Goal: Task Accomplishment & Management: Use online tool/utility

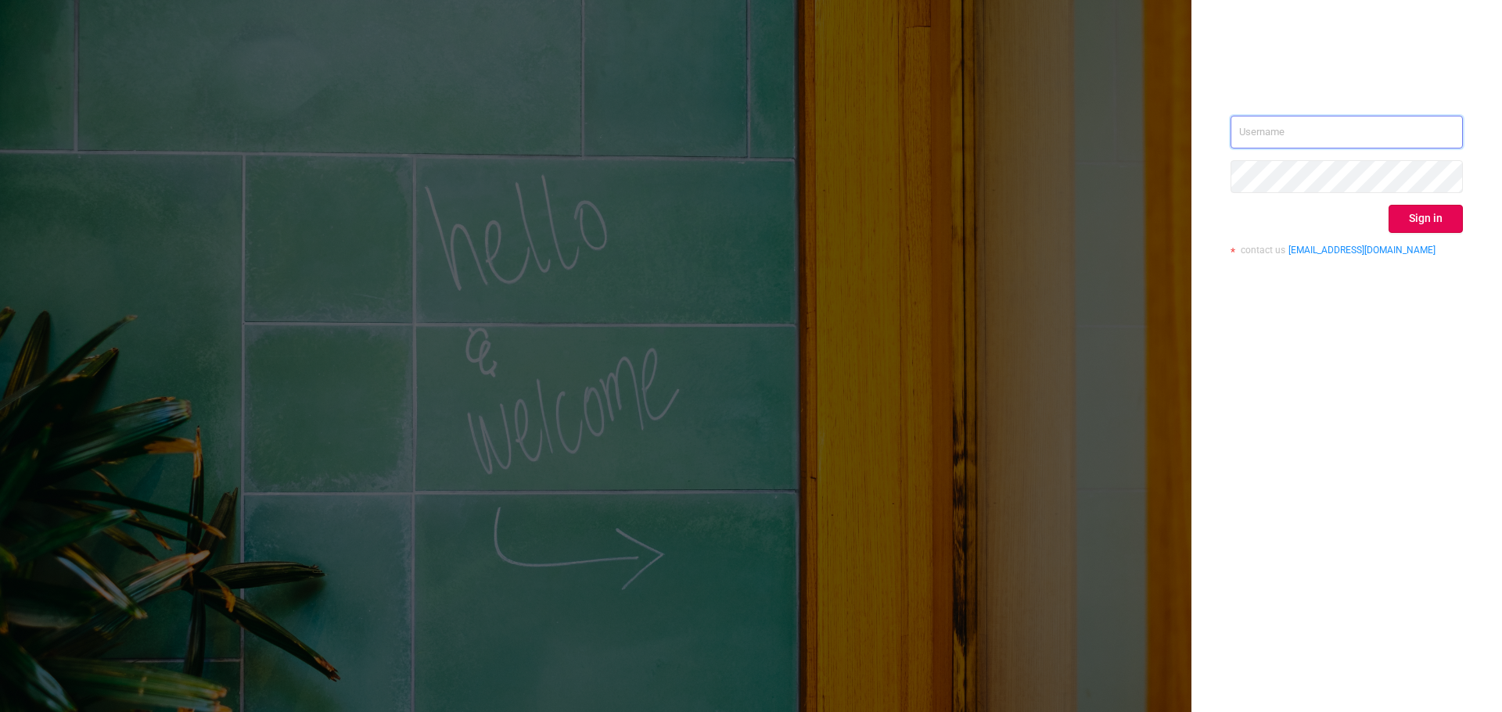
type input "[PERSON_NAME][EMAIL_ADDRESS][DOMAIN_NAME]"
drag, startPoint x: 1390, startPoint y: 422, endPoint x: 1371, endPoint y: 414, distance: 20.3
click at [1390, 422] on div "[PERSON_NAME][EMAIL_ADDRESS][DOMAIN_NAME] Sign in contact us [EMAIL_ADDRESS][DO…" at bounding box center [1346, 356] width 310 height 712
click at [1429, 217] on button "Sign in" at bounding box center [1425, 219] width 74 height 28
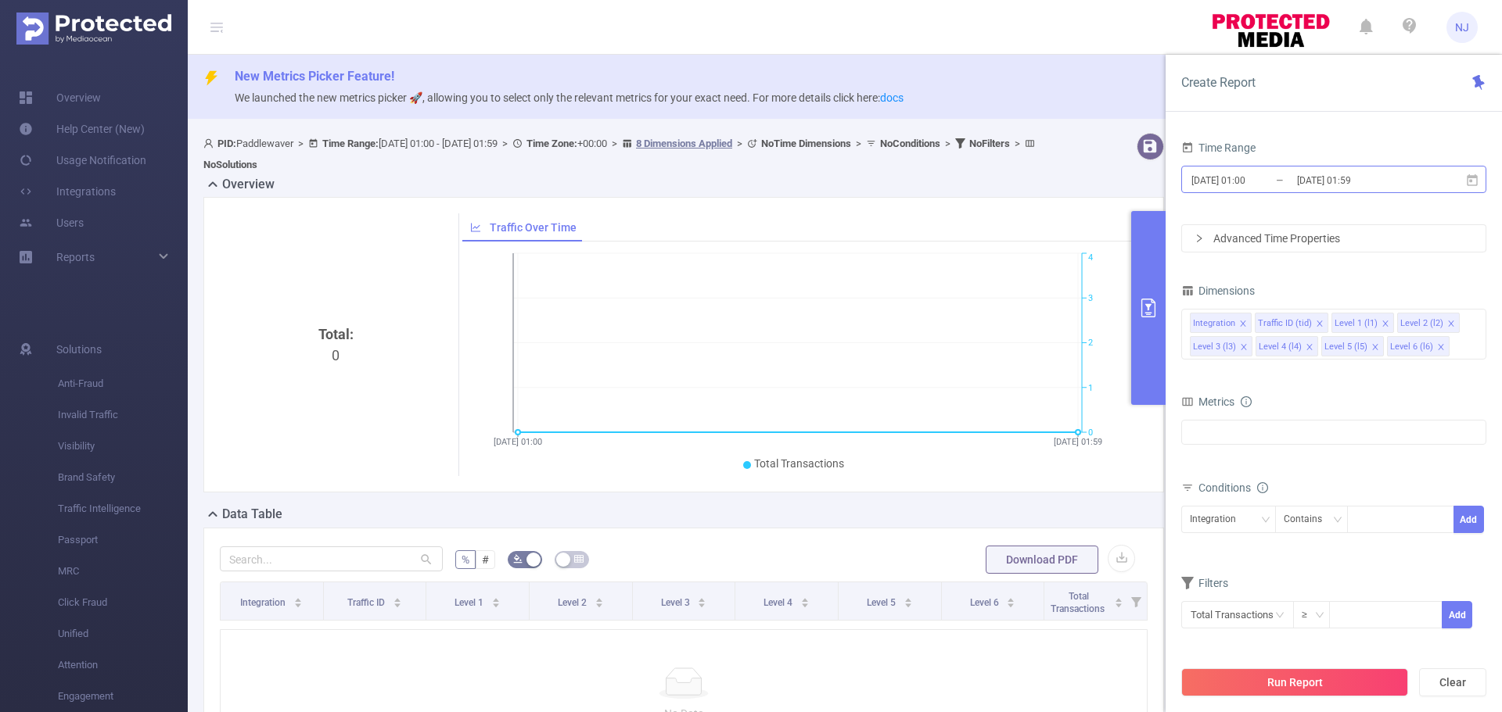
click at [1251, 182] on input "[DATE] 01:00" at bounding box center [1253, 180] width 127 height 21
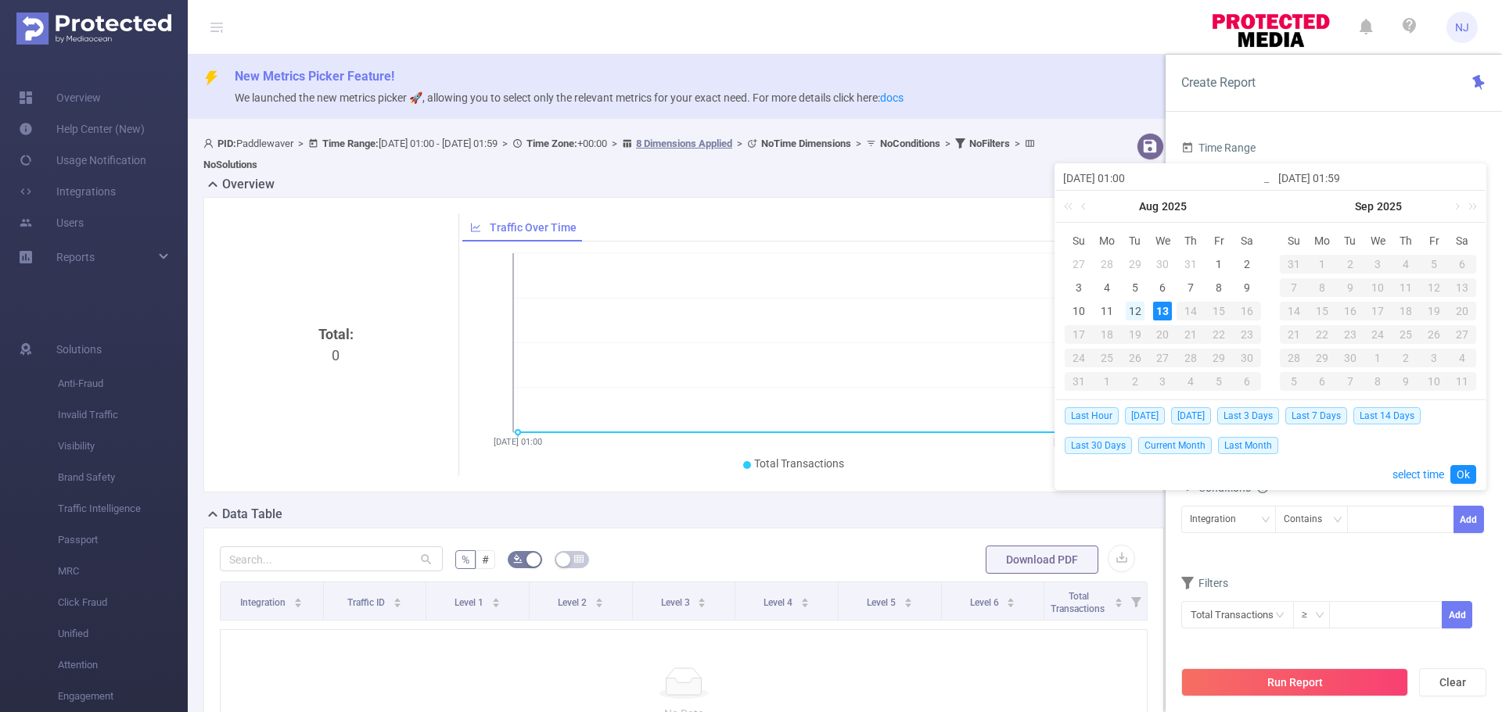
click at [1136, 310] on div "12" at bounding box center [1134, 311] width 19 height 19
click at [1161, 311] on div "13" at bounding box center [1162, 311] width 19 height 19
type input "[DATE] 01:00"
click at [1464, 476] on link "Ok" at bounding box center [1463, 474] width 26 height 19
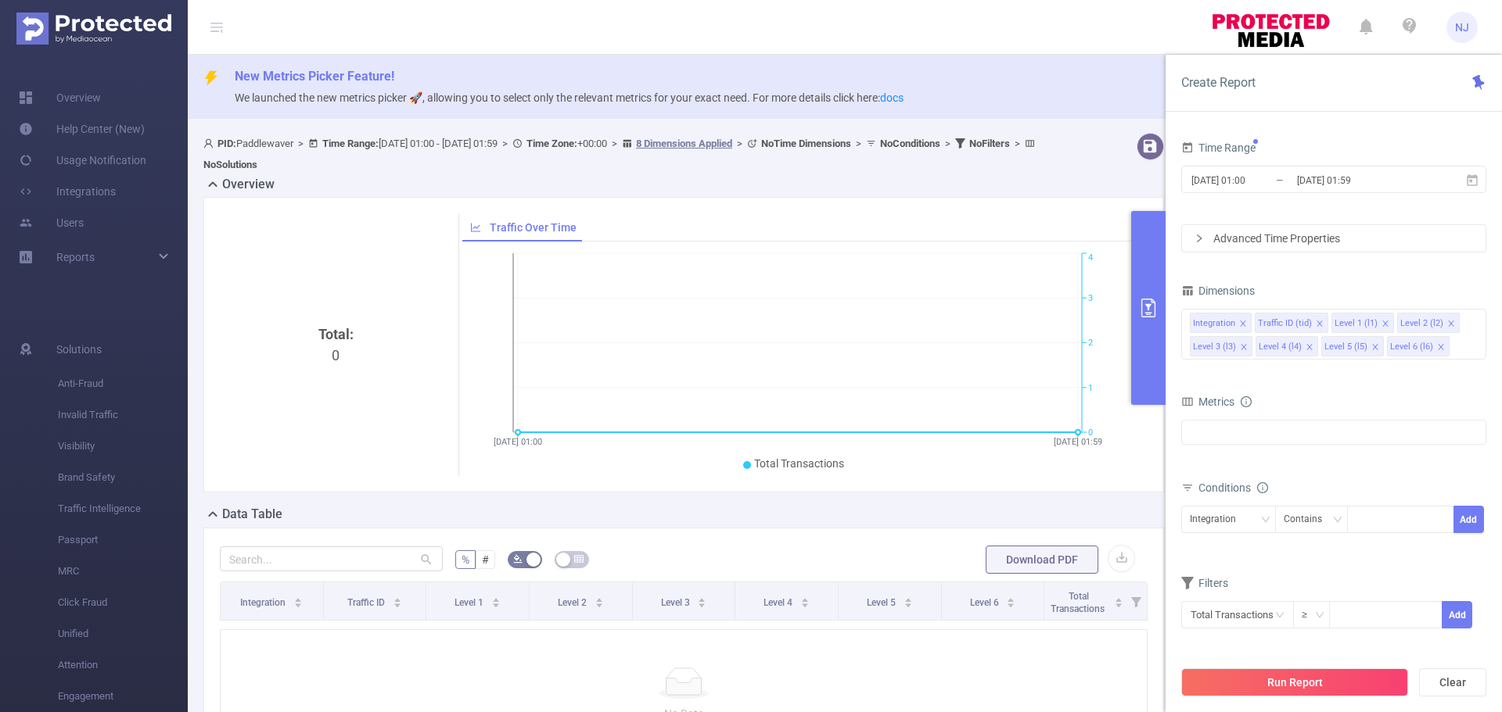
click at [1259, 247] on div "Advanced Time Properties" at bounding box center [1333, 238] width 303 height 27
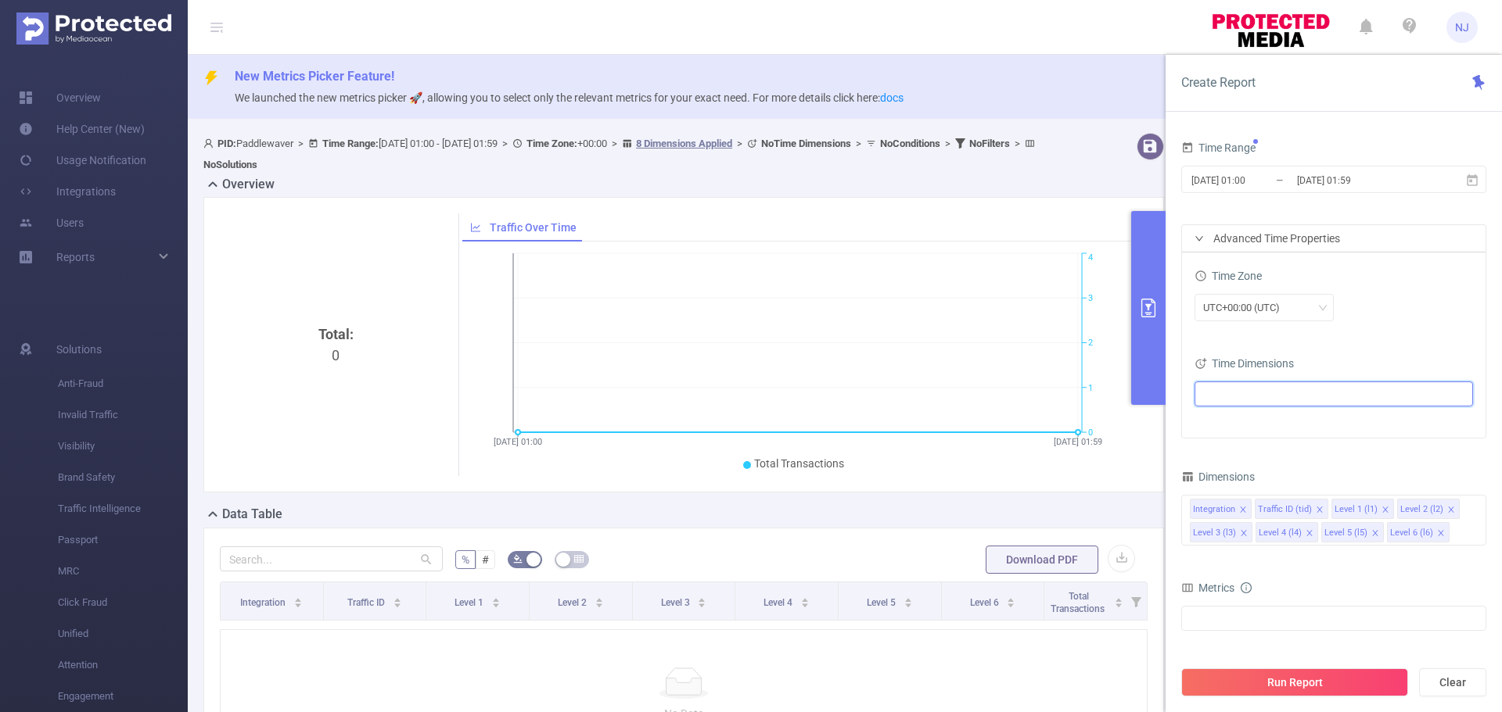
click at [1246, 391] on ul at bounding box center [1327, 393] width 257 height 23
click at [1204, 454] on span at bounding box center [1206, 451] width 19 height 19
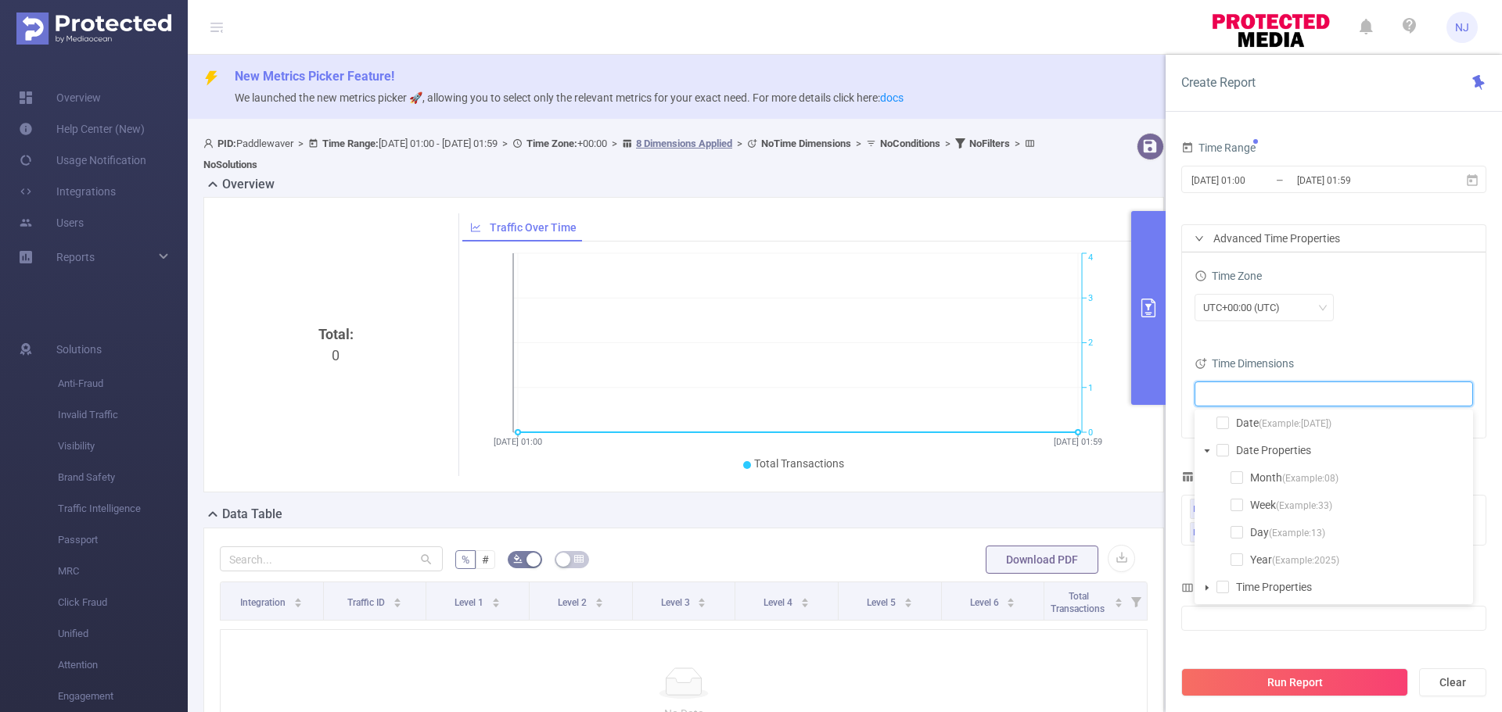
click at [1204, 454] on span at bounding box center [1206, 451] width 19 height 19
click at [1204, 472] on span at bounding box center [1206, 478] width 19 height 19
click at [1234, 531] on span at bounding box center [1236, 532] width 13 height 13
click at [1391, 320] on div "UTC+00:00 (UTC)" at bounding box center [1333, 307] width 278 height 27
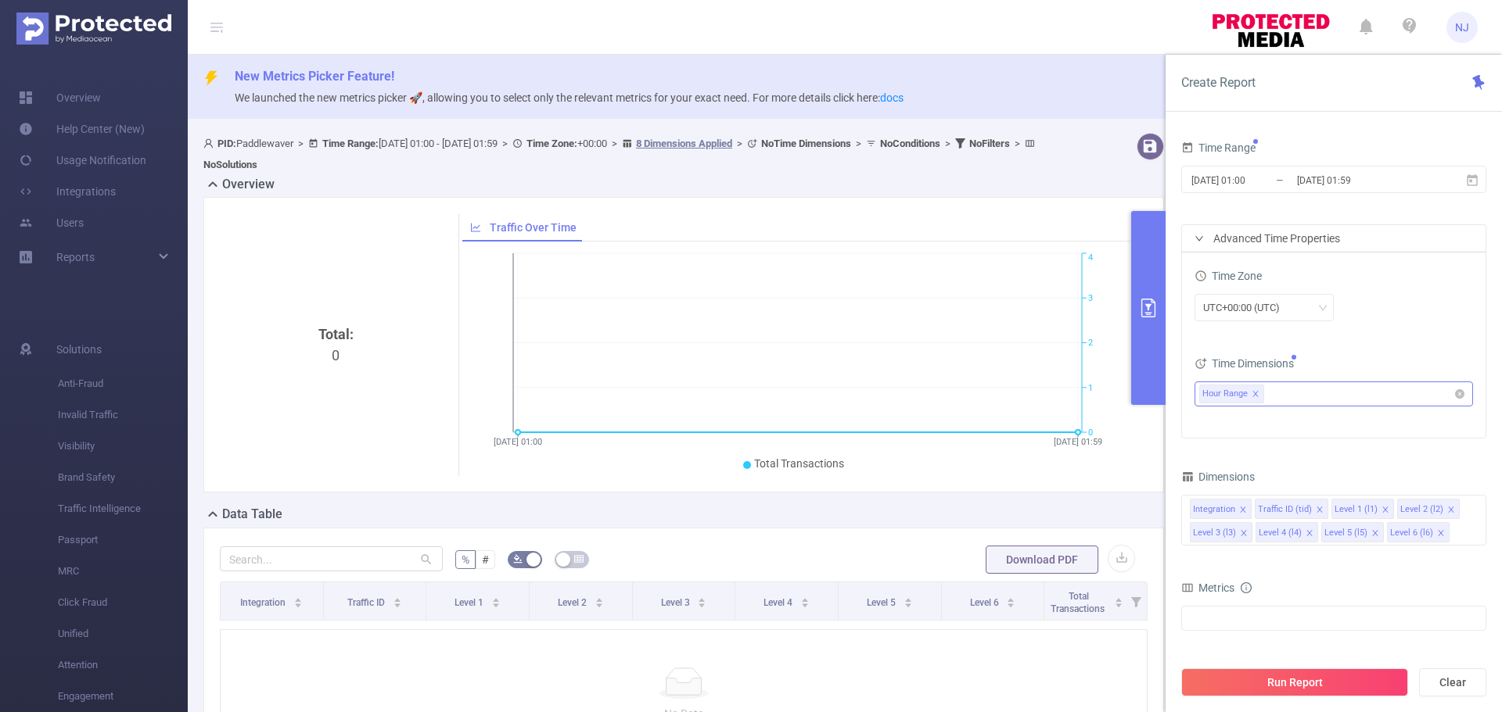
click at [1282, 400] on ul "Hour Range" at bounding box center [1327, 393] width 257 height 23
click at [1256, 399] on icon "icon: close" at bounding box center [1255, 394] width 8 height 9
click at [1285, 397] on ul "10 10" at bounding box center [1327, 393] width 257 height 23
click at [1350, 393] on ul "10 10" at bounding box center [1327, 393] width 257 height 23
type input "1"
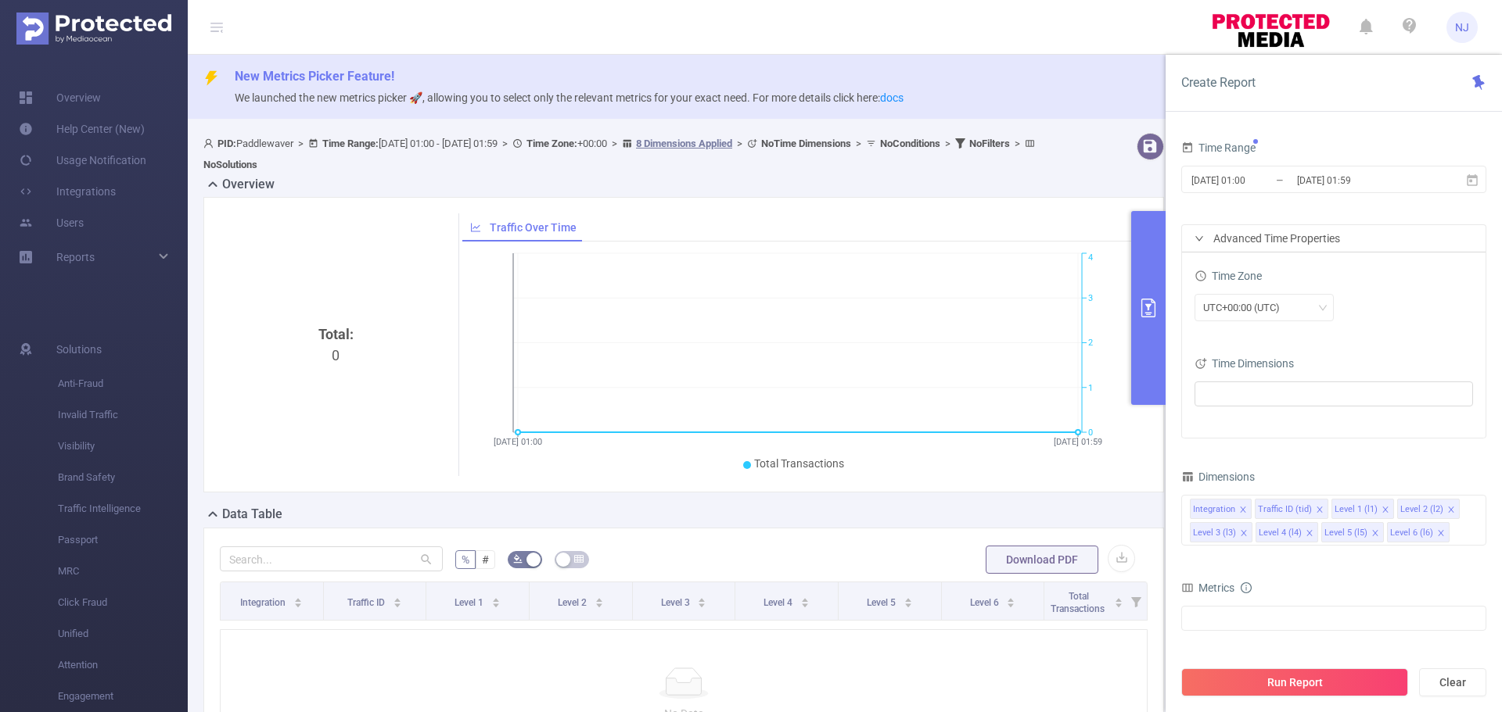
click at [1381, 332] on div "Time Zone UTC+00:00 (UTC)" at bounding box center [1333, 299] width 278 height 69
click at [1297, 306] on div "UTC+00:00 (UTC)" at bounding box center [1264, 308] width 122 height 26
click at [1289, 340] on li "UTC+00:00 (UTC)" at bounding box center [1263, 340] width 139 height 25
click at [1267, 388] on ul at bounding box center [1327, 393] width 257 height 23
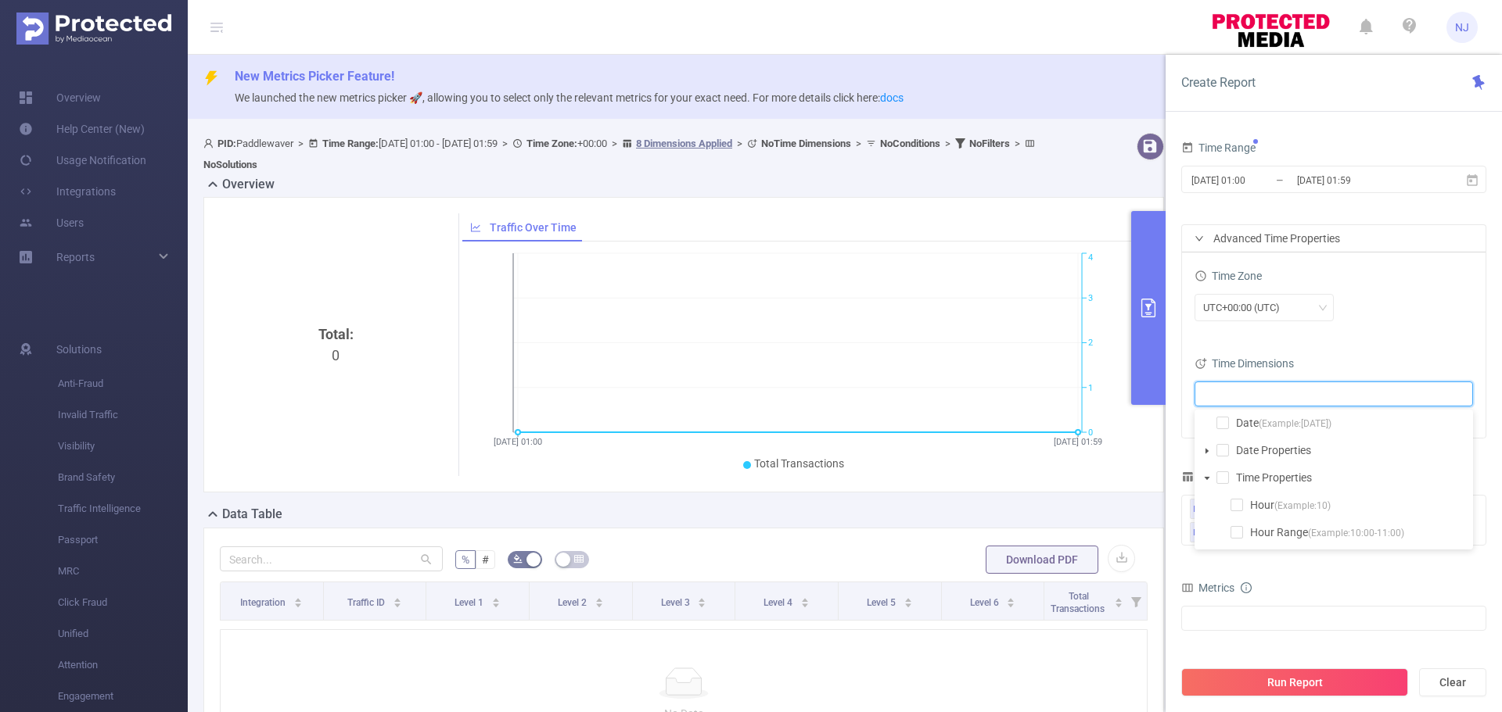
click at [1210, 483] on span at bounding box center [1206, 478] width 19 height 19
click at [1238, 530] on span at bounding box center [1236, 532] width 13 height 13
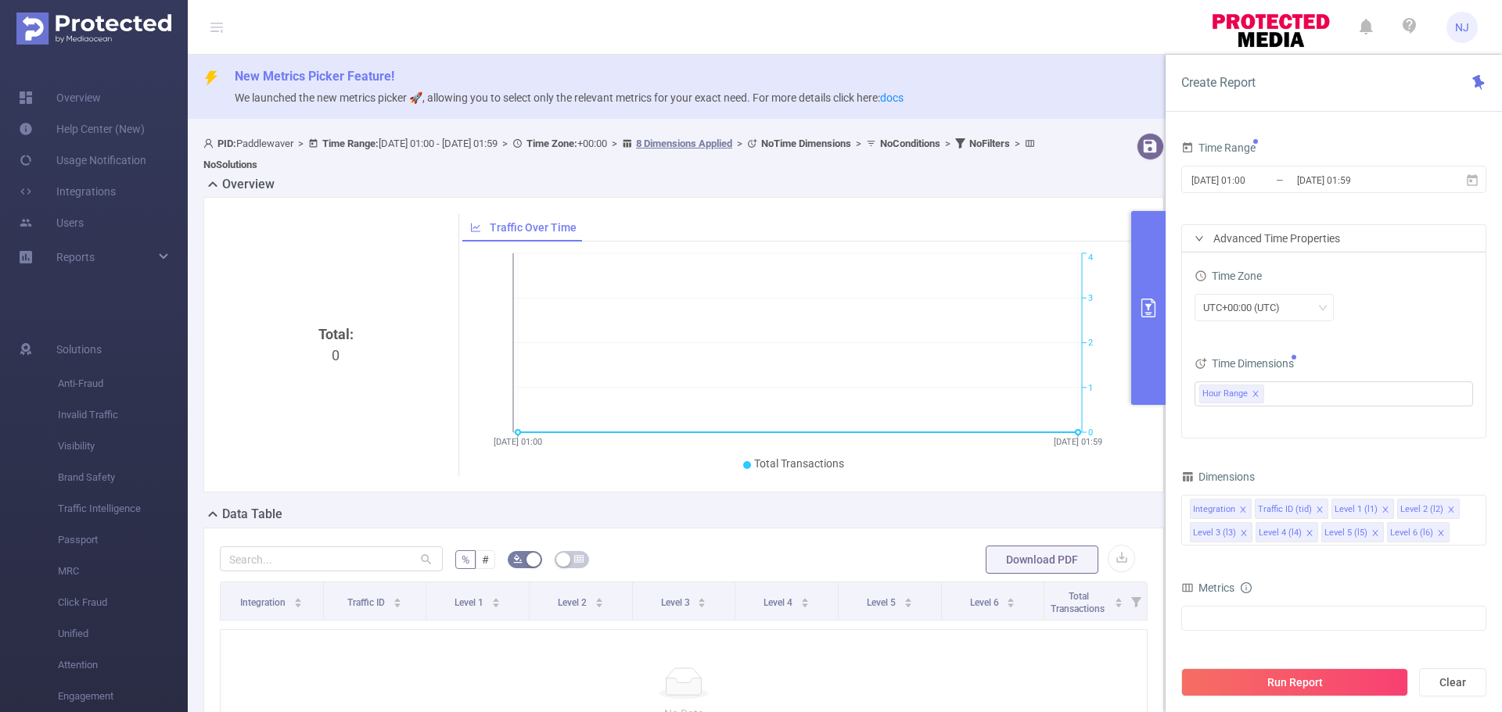
click at [1342, 349] on div "Time Zone UTC+00:00 (UTC) Time Dimensions Hour Range" at bounding box center [1333, 345] width 303 height 185
click at [1295, 457] on div "Time Range [DATE] 01:00 _ [DATE] 01:59 Advanced Time Properties Time Zone UTC+0…" at bounding box center [1333, 486] width 305 height 698
click at [1284, 186] on input "[DATE] 01:00" at bounding box center [1253, 180] width 127 height 21
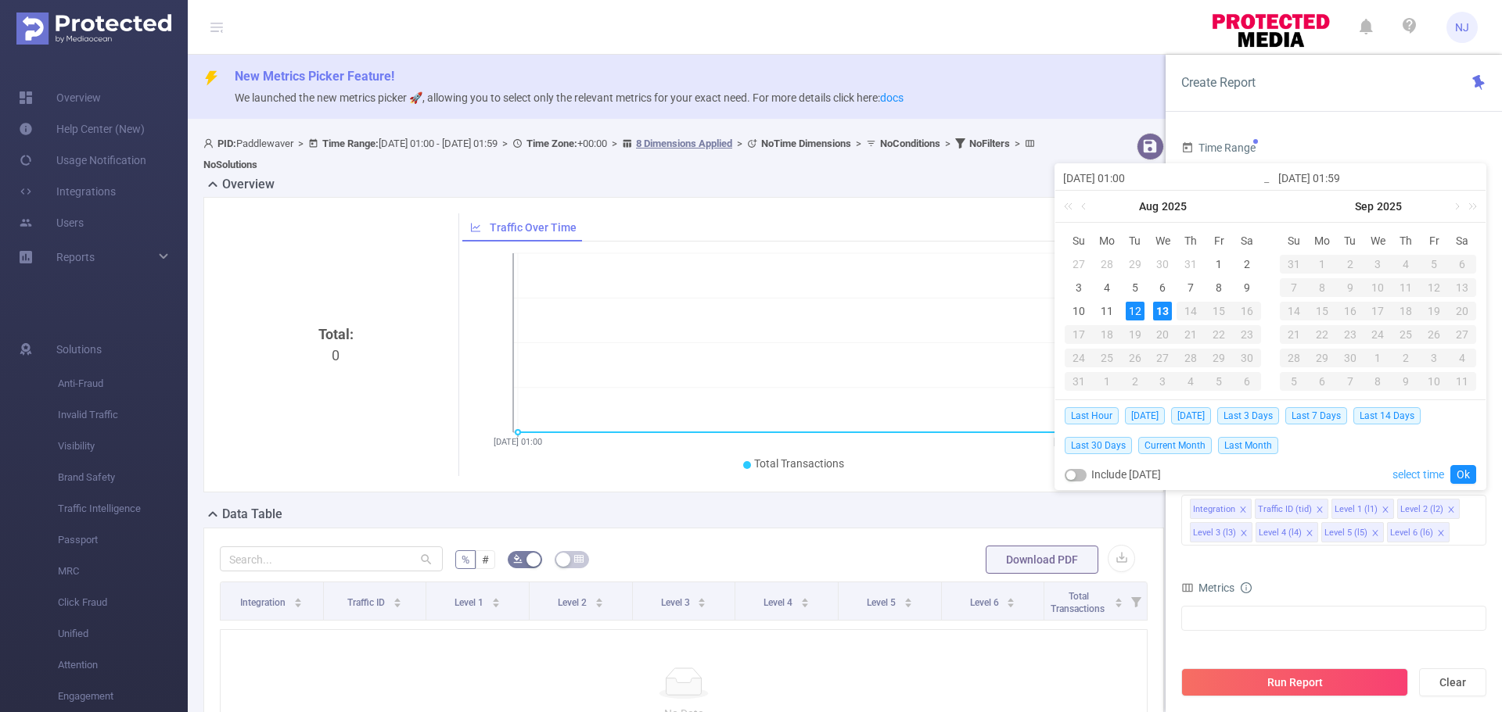
click at [1403, 476] on link "select time" at bounding box center [1418, 475] width 52 height 30
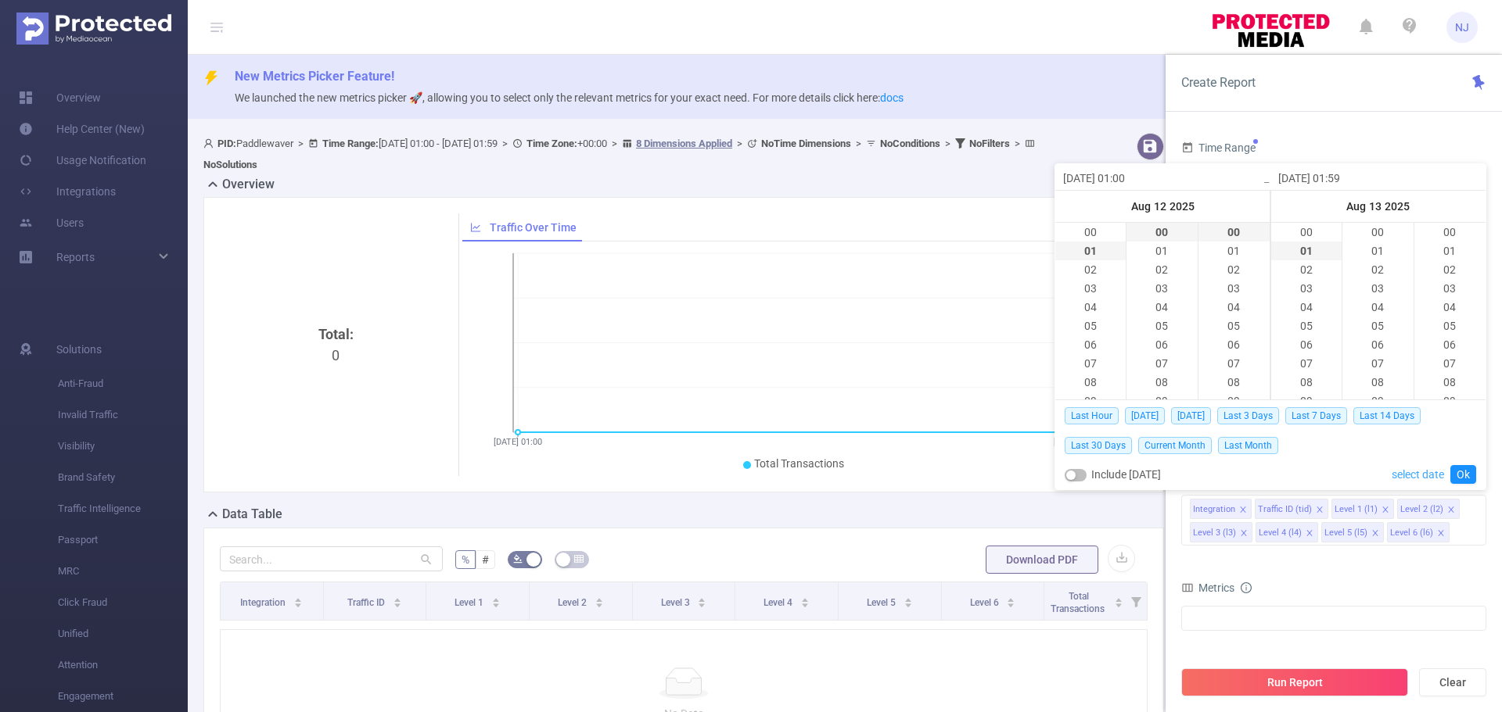
scroll to position [1107, 0]
click at [1093, 366] on li "08" at bounding box center [1090, 363] width 70 height 19
type input "[DATE] 08:00"
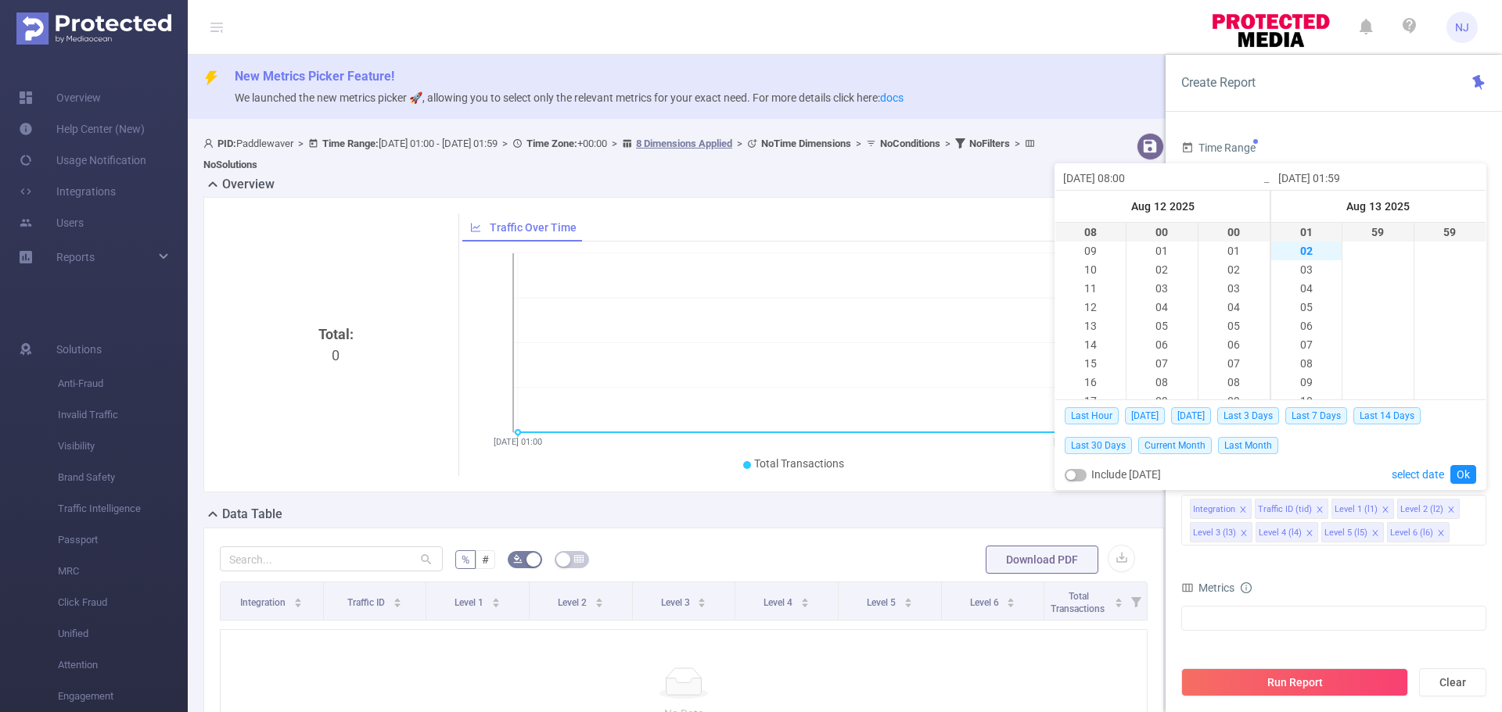
click at [1312, 248] on li "02" at bounding box center [1306, 251] width 70 height 19
type input "[DATE] 02:59"
click at [1466, 476] on link "Ok" at bounding box center [1463, 474] width 26 height 19
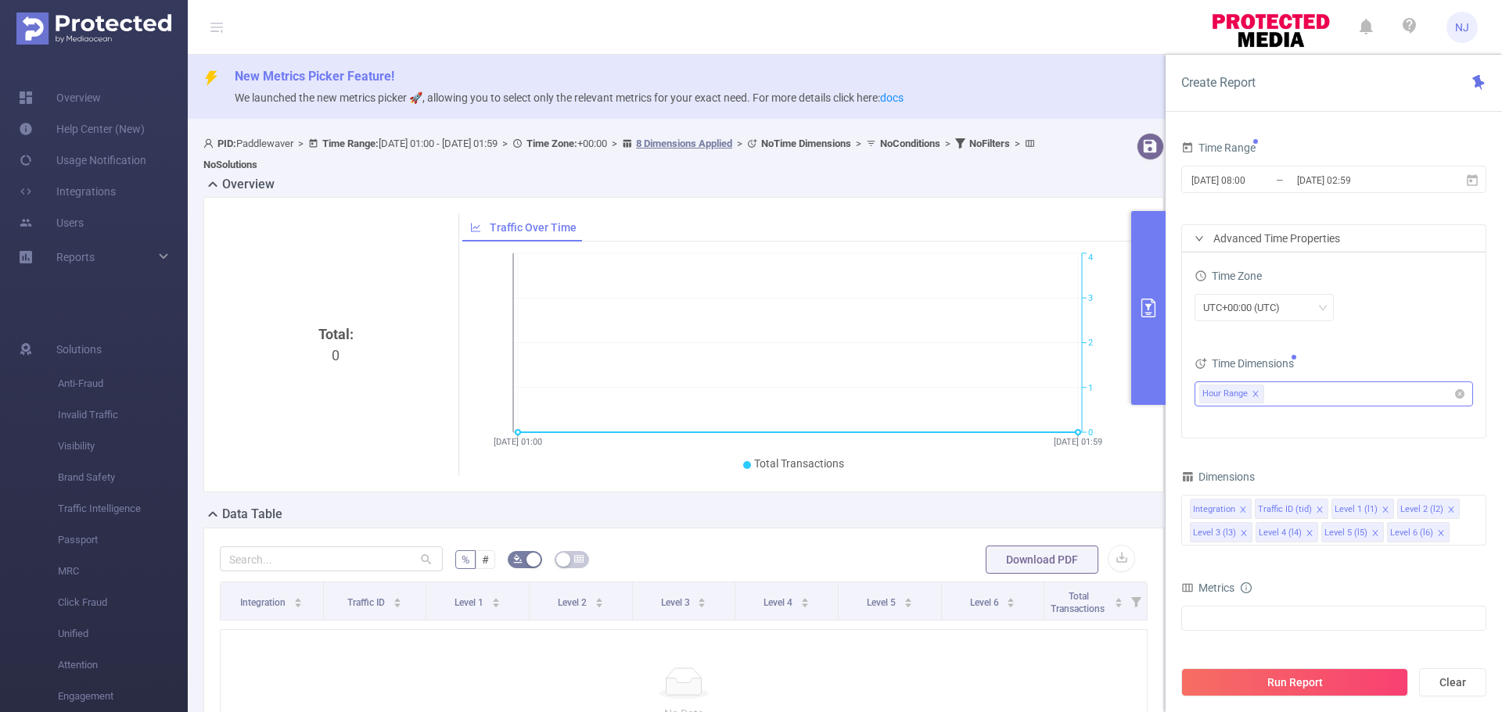
click at [1257, 393] on icon "icon: close" at bounding box center [1255, 394] width 8 height 8
click at [1297, 691] on button "Run Report" at bounding box center [1294, 683] width 227 height 28
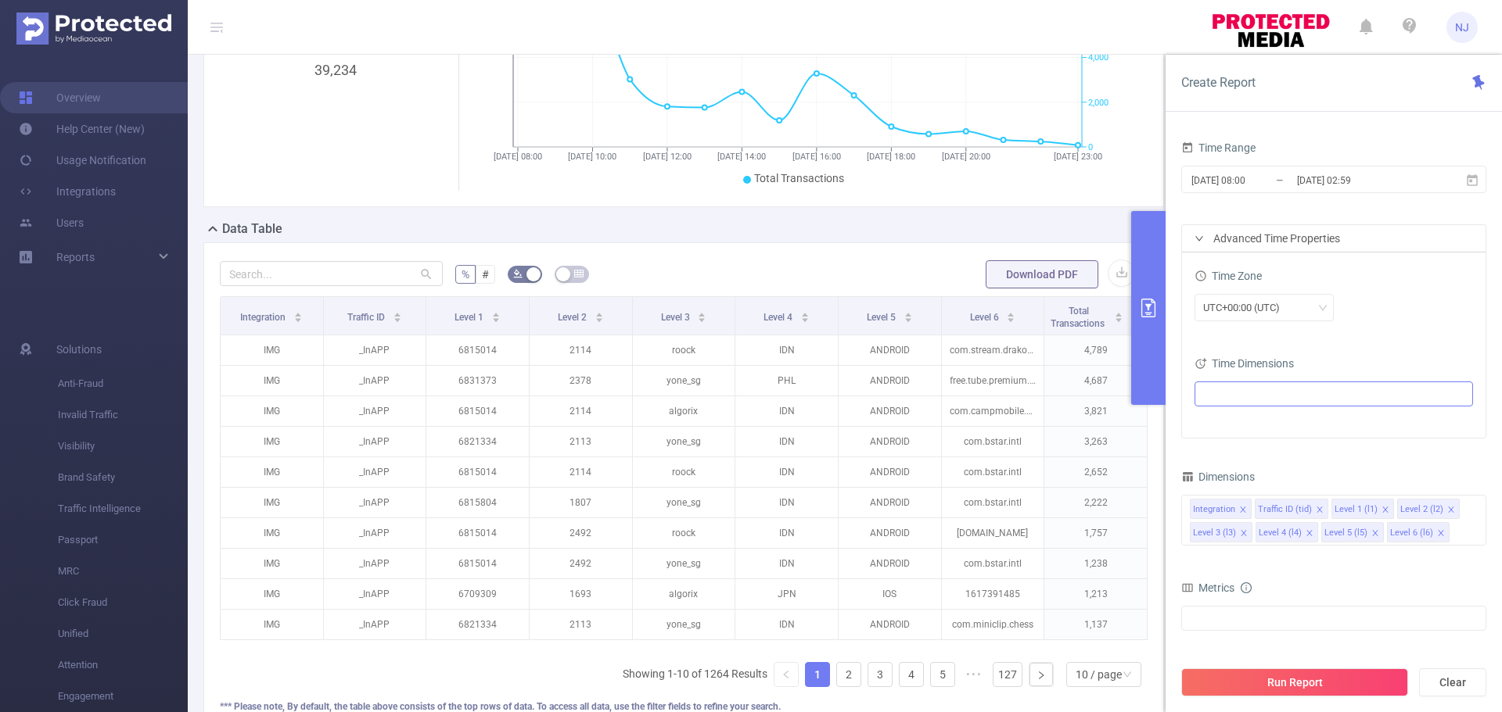
scroll to position [313, 0]
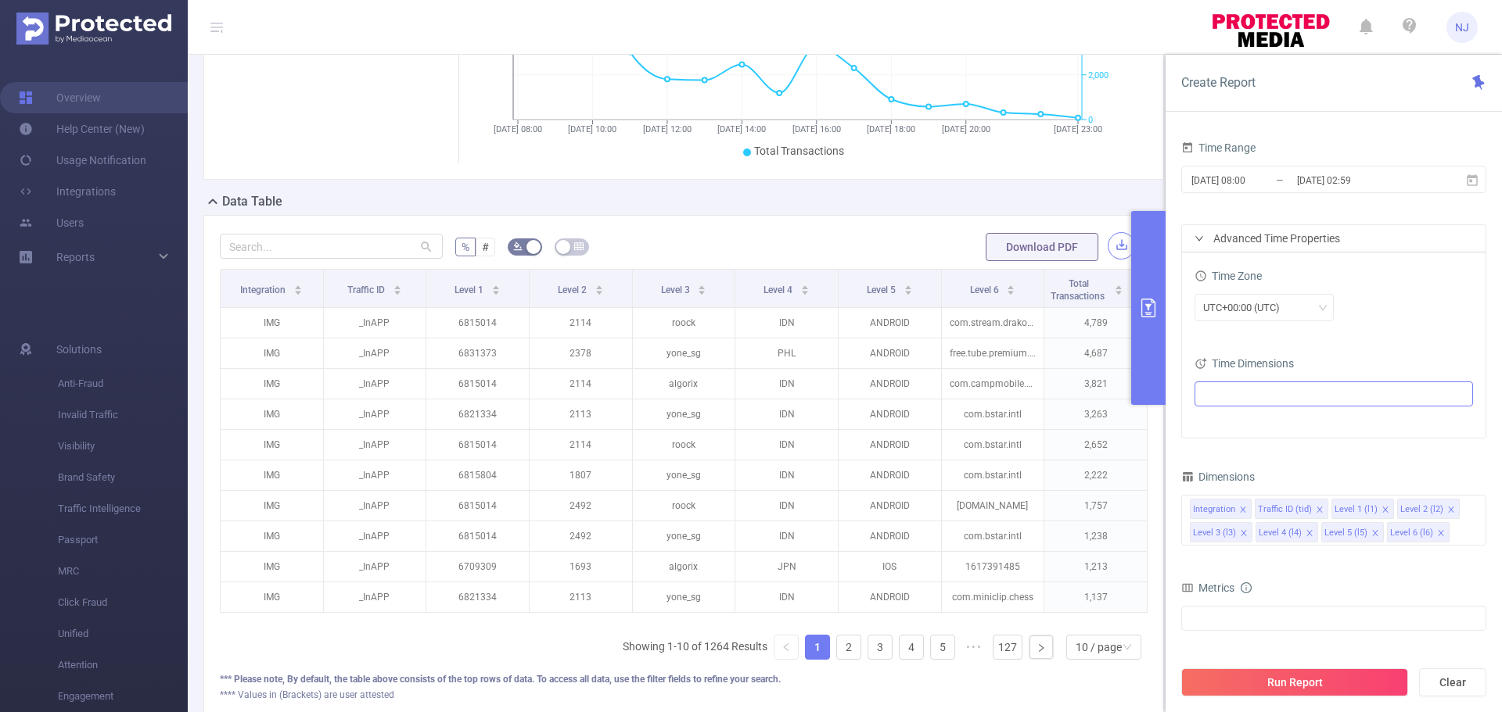
click at [1107, 245] on button "button" at bounding box center [1120, 245] width 27 height 27
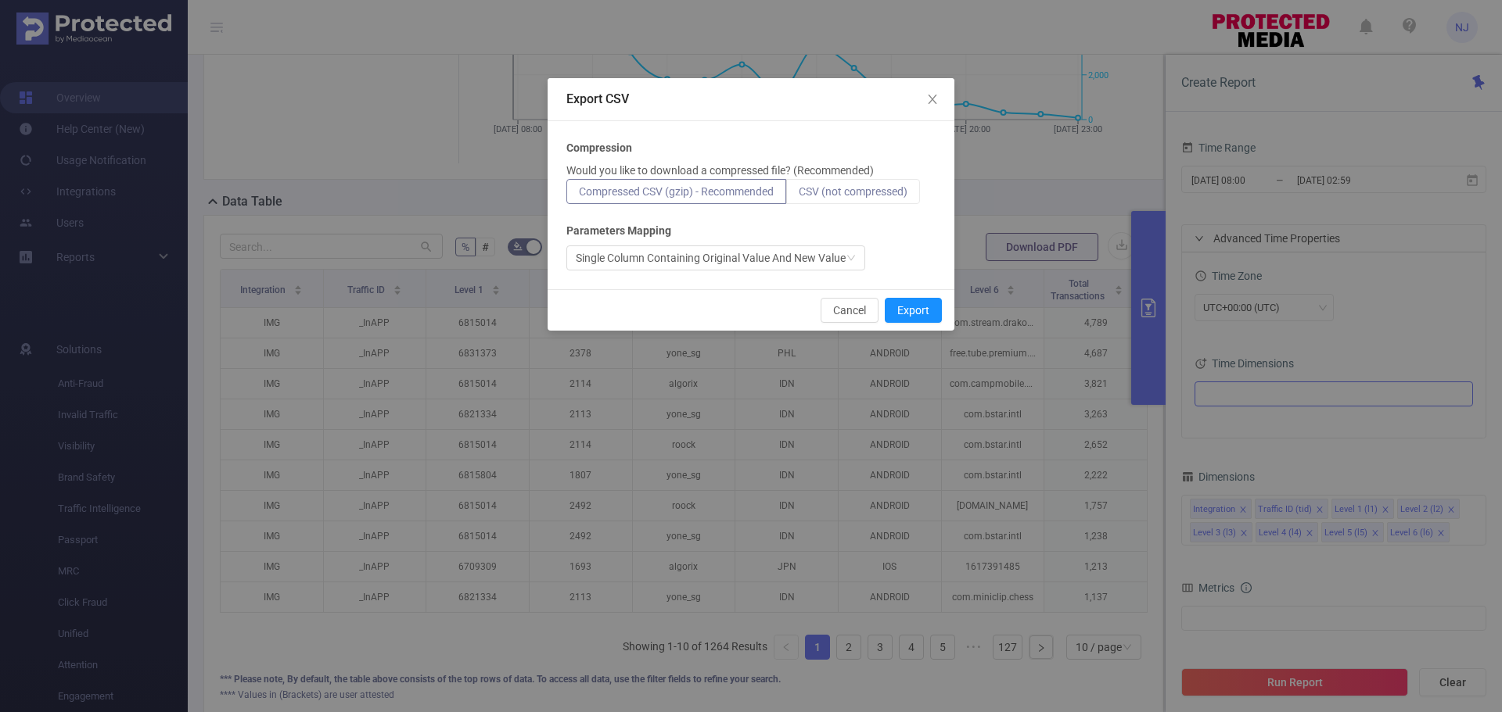
click at [842, 190] on span "CSV (not compressed)" at bounding box center [853, 191] width 109 height 13
click at [799, 196] on input "CSV (not compressed)" at bounding box center [799, 196] width 0 height 0
click at [1312, 584] on div "Export CSV Compression Would you like to download a compressed file? (Recommend…" at bounding box center [751, 356] width 1502 height 712
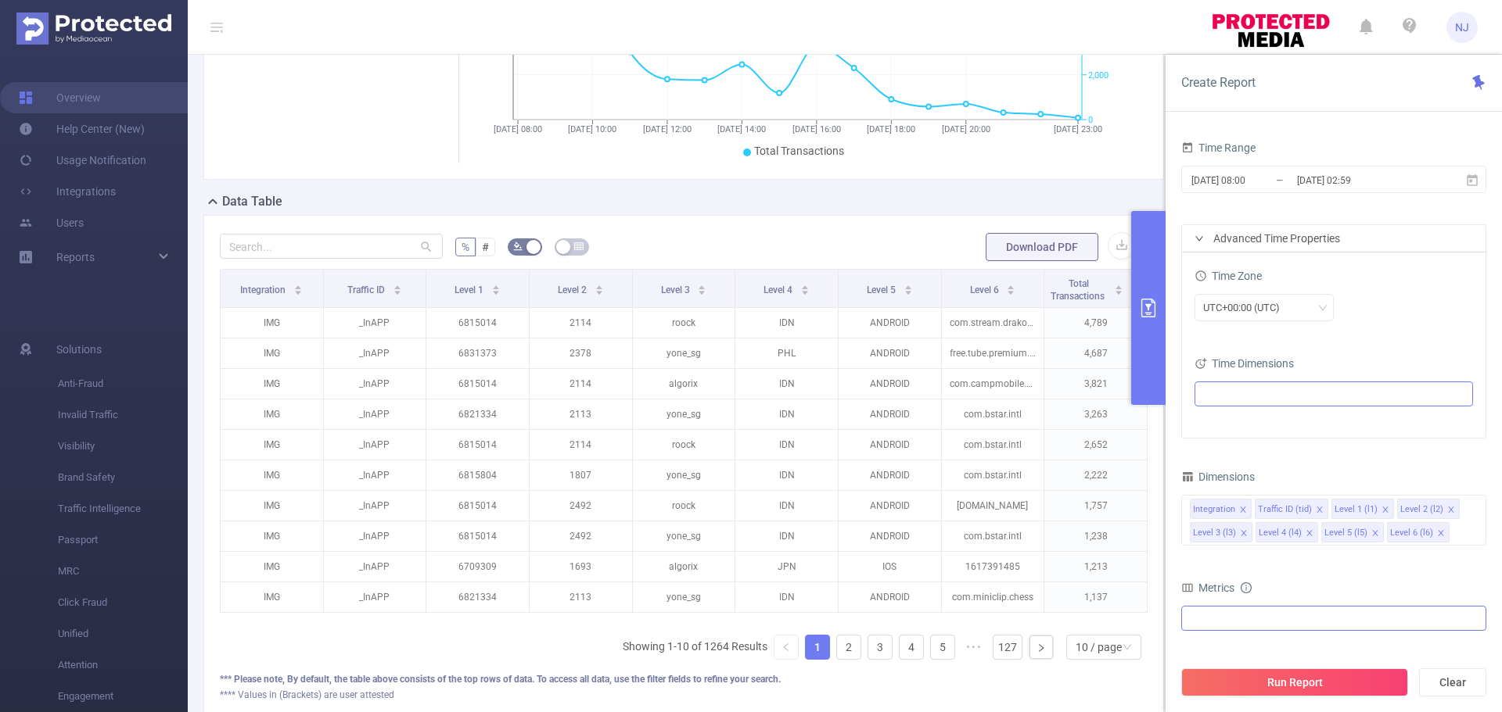
click at [1244, 619] on div at bounding box center [1333, 618] width 305 height 25
click at [1240, 637] on div "Invalid Traffic" at bounding box center [1333, 626] width 305 height 35
click at [1243, 631] on strong "Invalid Traffic" at bounding box center [1254, 626] width 69 height 13
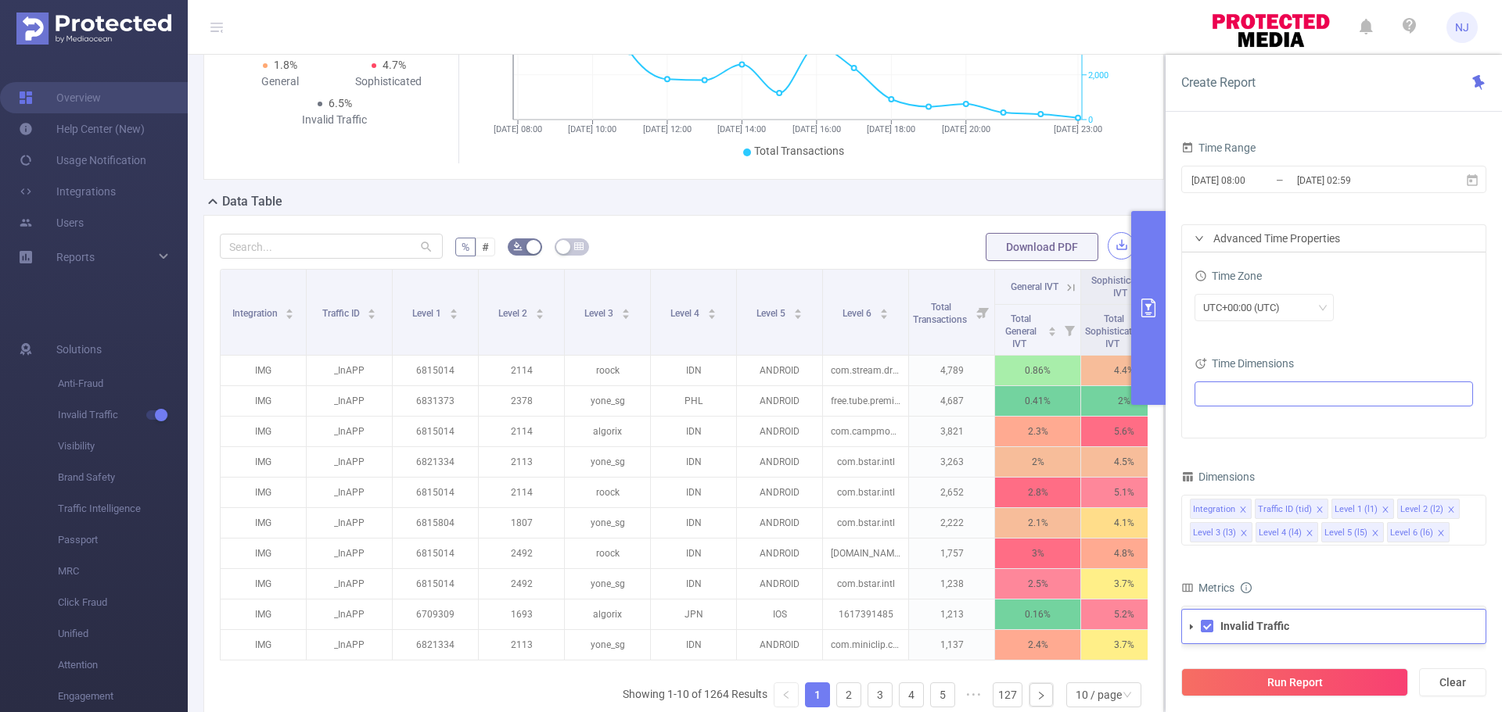
click at [1107, 242] on button "button" at bounding box center [1120, 245] width 27 height 27
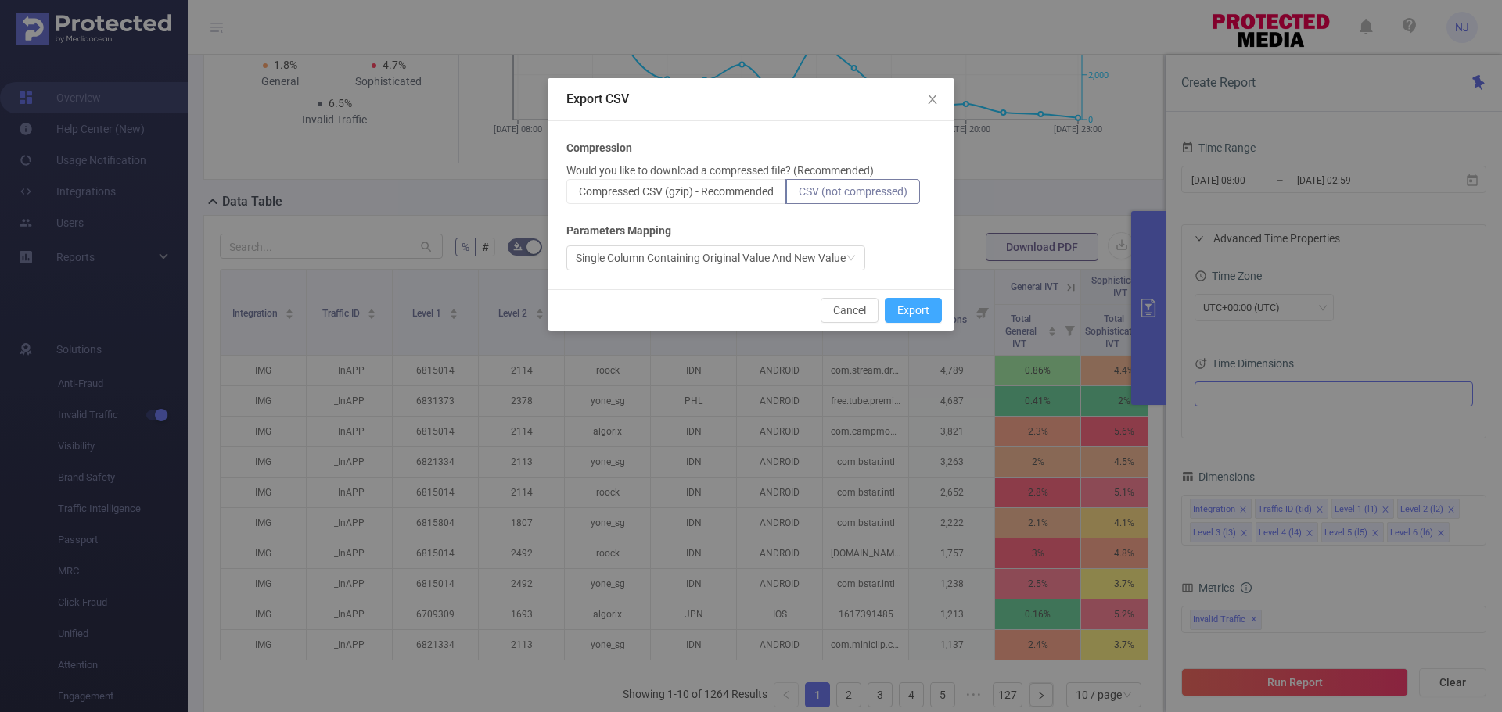
click at [912, 308] on button "Export" at bounding box center [913, 310] width 57 height 25
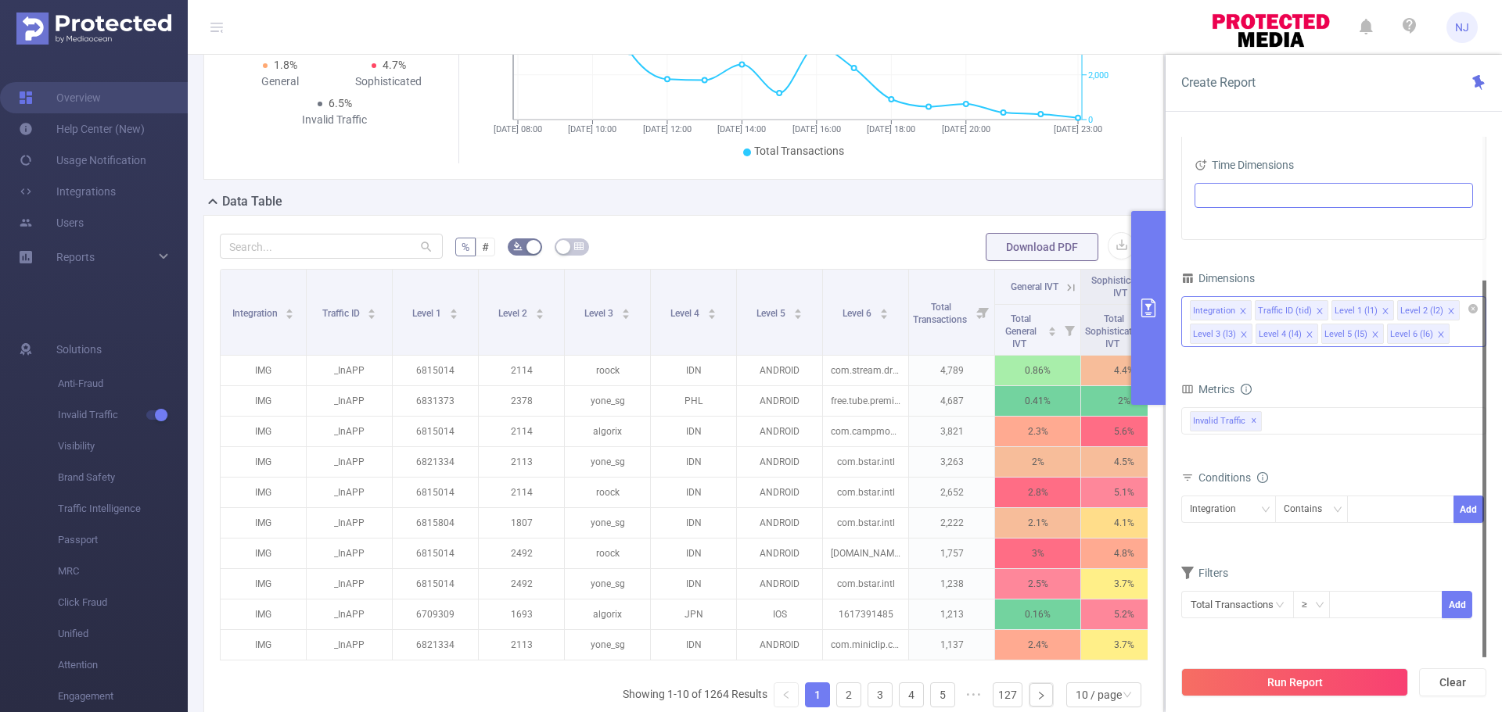
click at [1455, 328] on div "Integration Traffic ID (tid) Level 1 (l1) Level 2 (l2) Level 3 (l3) Level 4 (l4…" at bounding box center [1333, 321] width 305 height 51
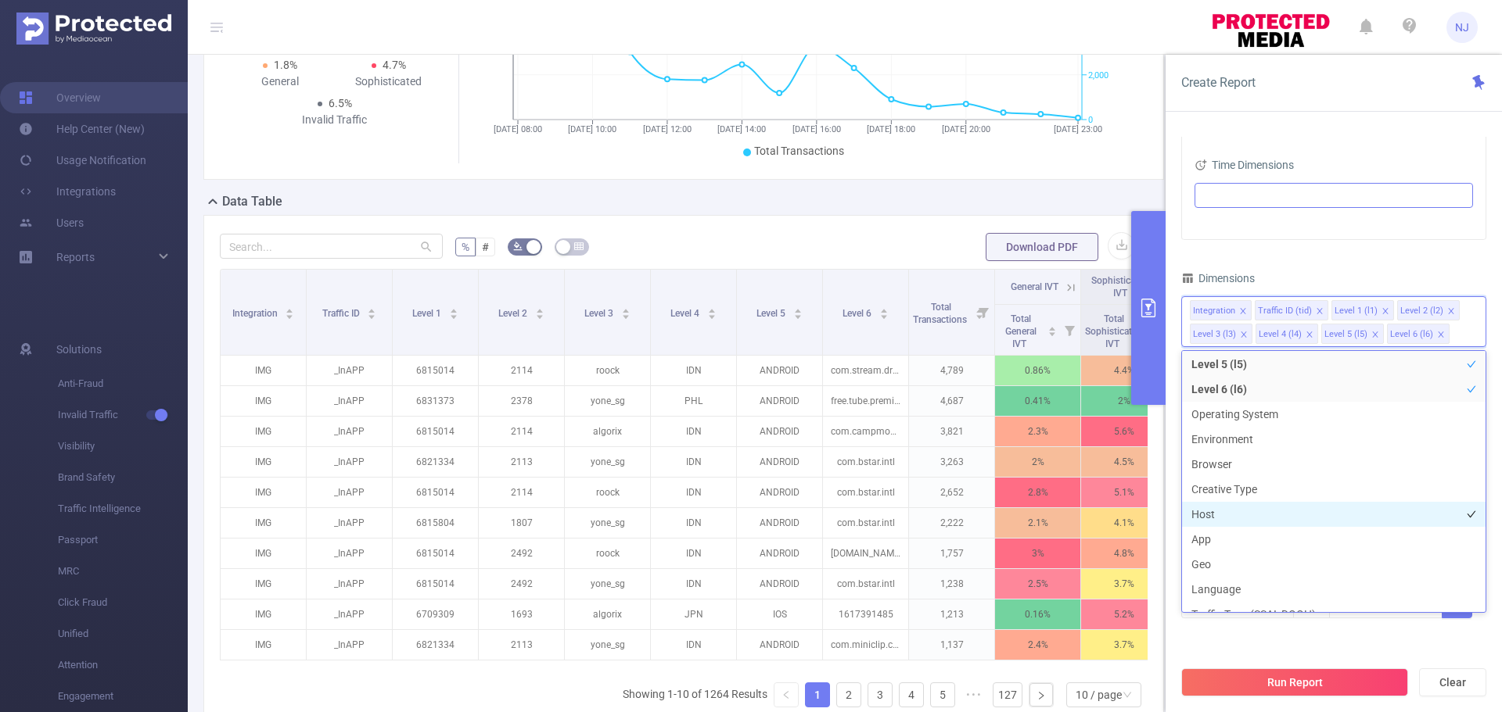
scroll to position [156, 0]
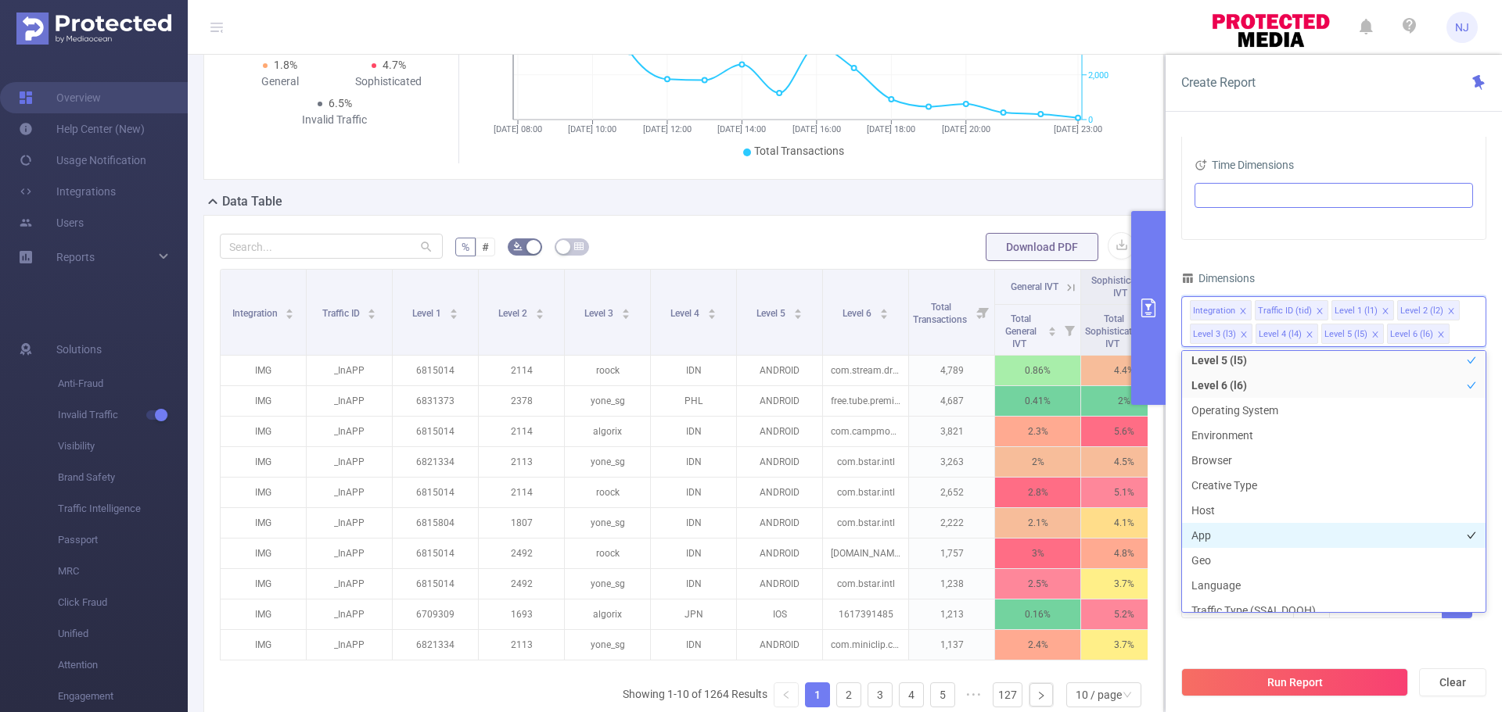
click at [1236, 536] on li "App" at bounding box center [1333, 535] width 303 height 25
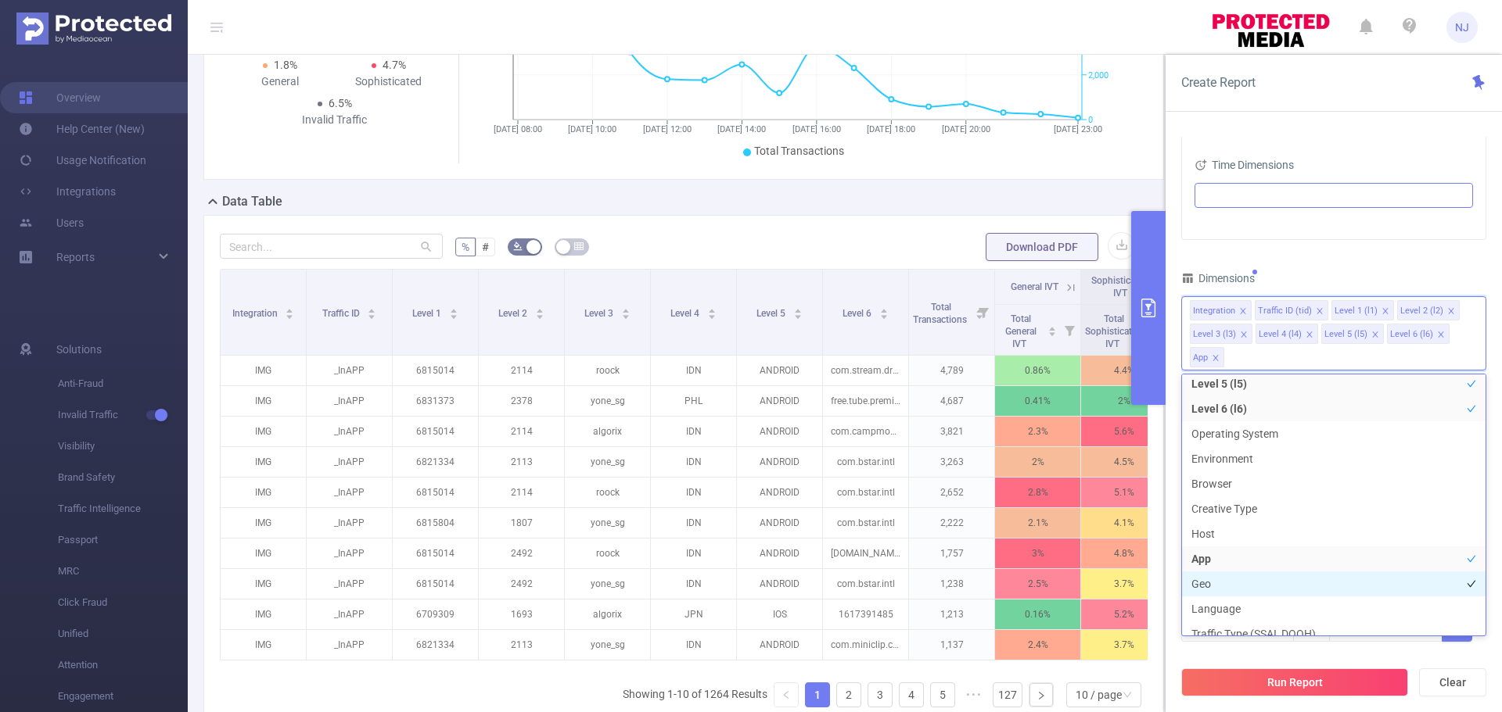
click at [1233, 581] on li "Geo" at bounding box center [1333, 584] width 303 height 25
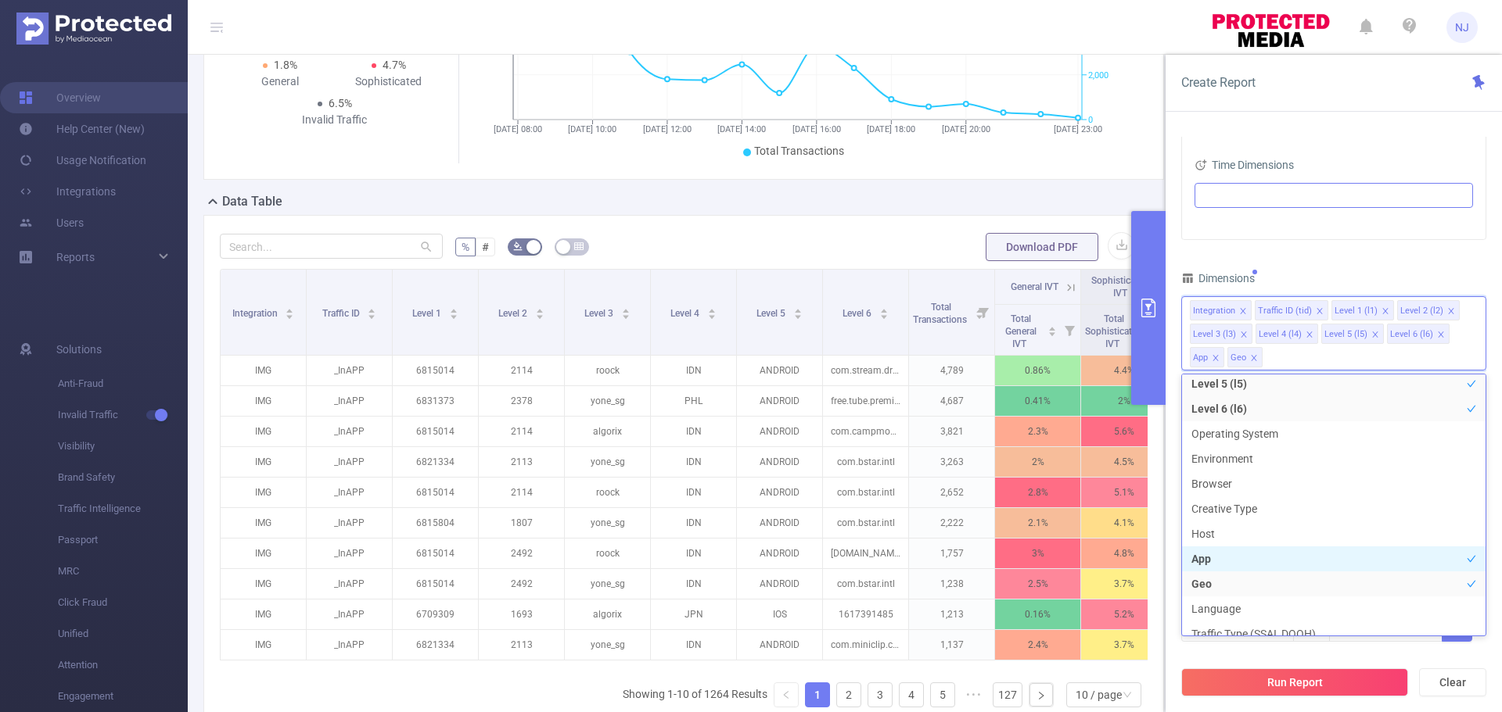
scroll to position [246, 0]
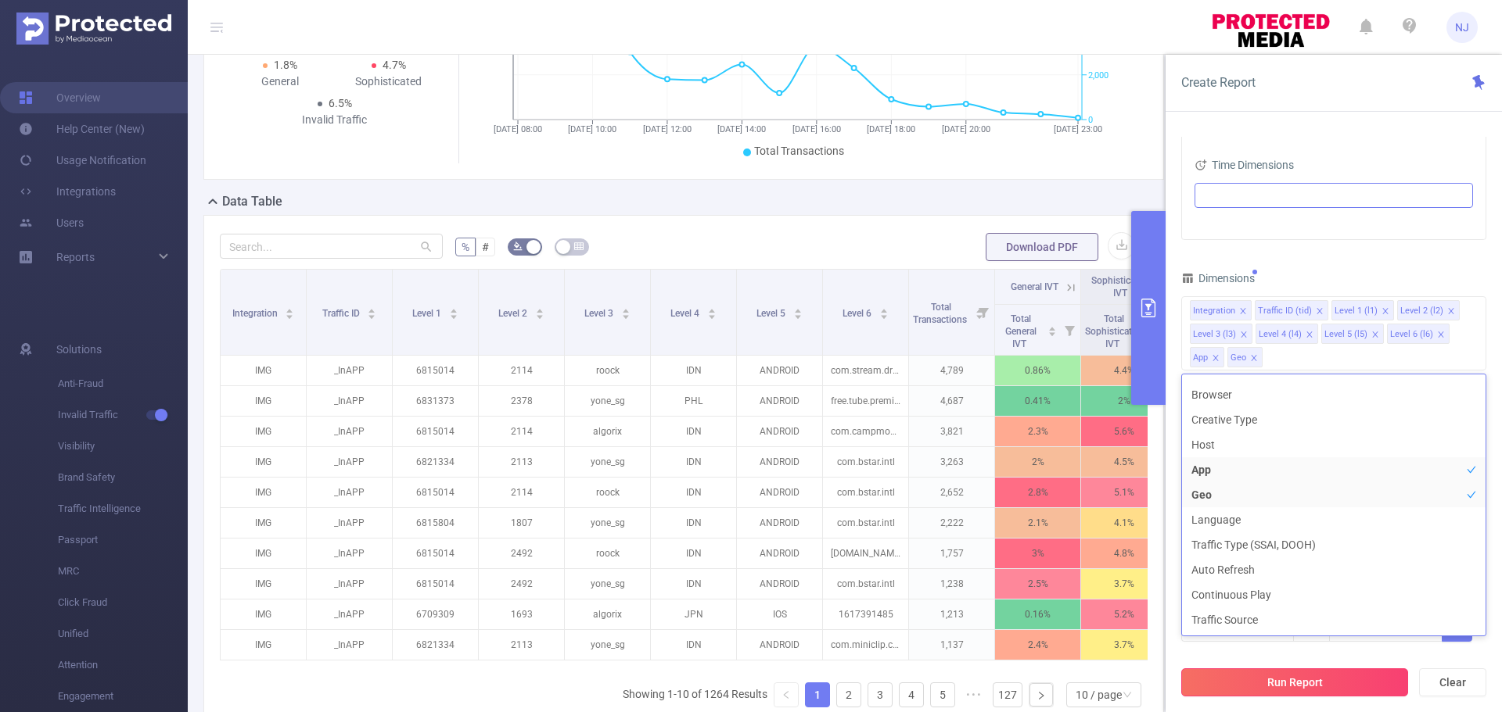
click at [1283, 680] on button "Run Report" at bounding box center [1294, 683] width 227 height 28
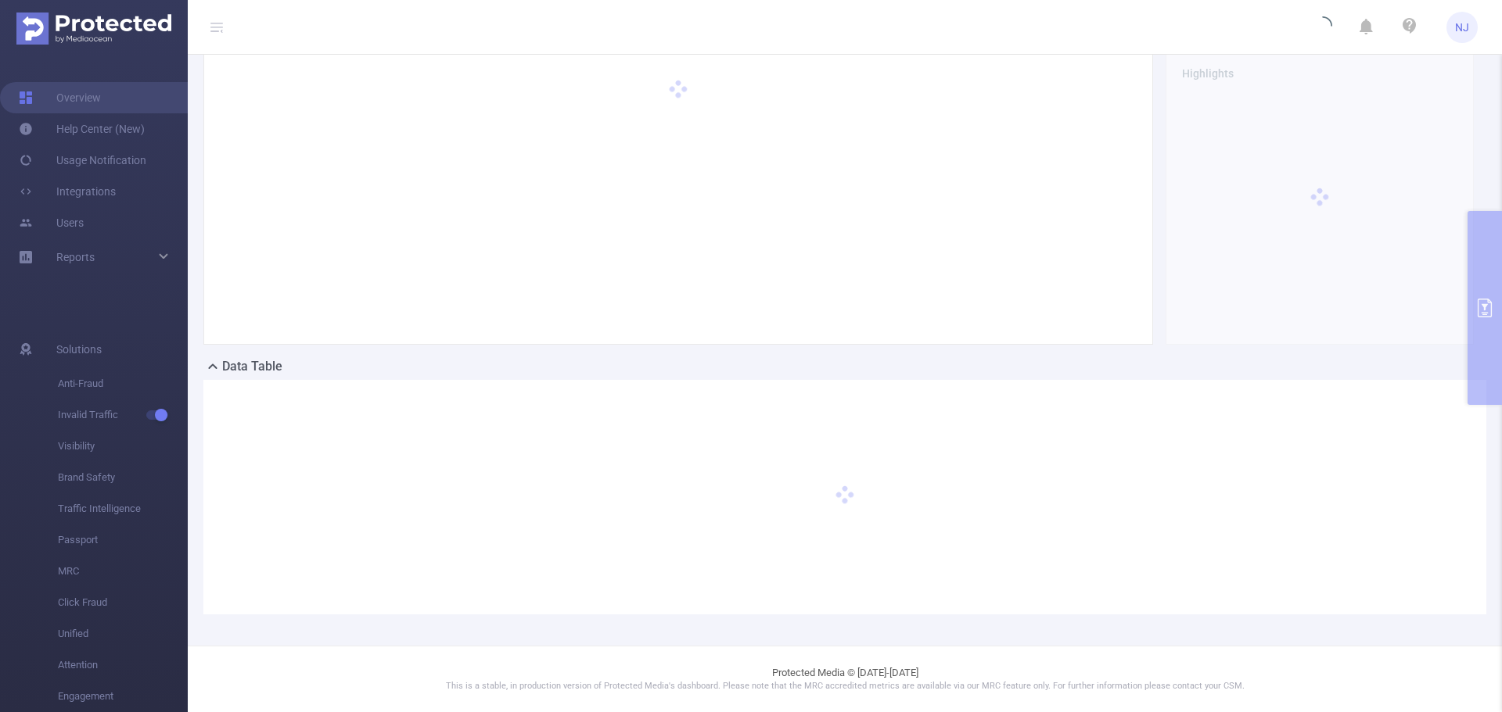
scroll to position [0, 0]
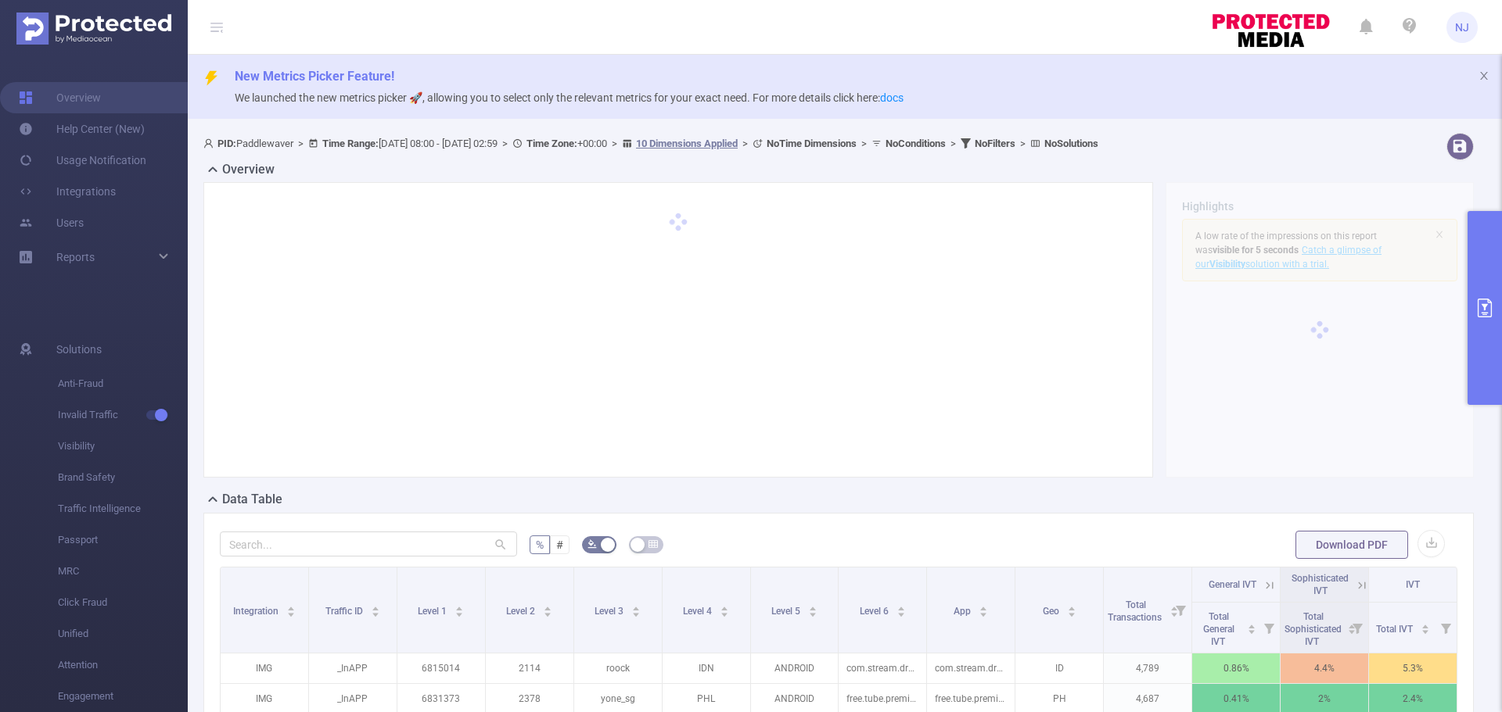
click at [1355, 455] on div at bounding box center [1319, 330] width 308 height 296
click at [1417, 540] on button "button" at bounding box center [1430, 543] width 27 height 27
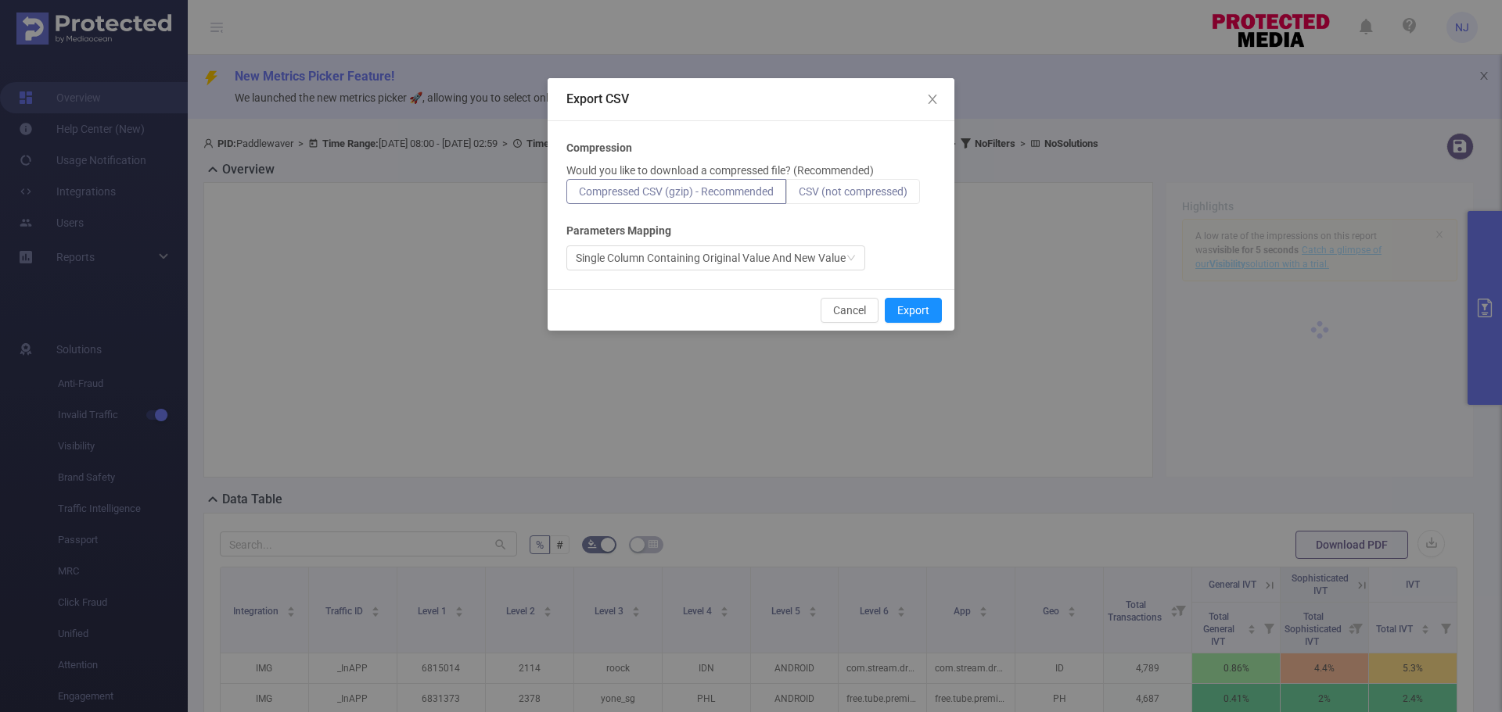
click at [857, 191] on span "CSV (not compressed)" at bounding box center [853, 191] width 109 height 13
click at [799, 196] on input "CSV (not compressed)" at bounding box center [799, 196] width 0 height 0
click at [913, 306] on button "Export" at bounding box center [913, 310] width 57 height 25
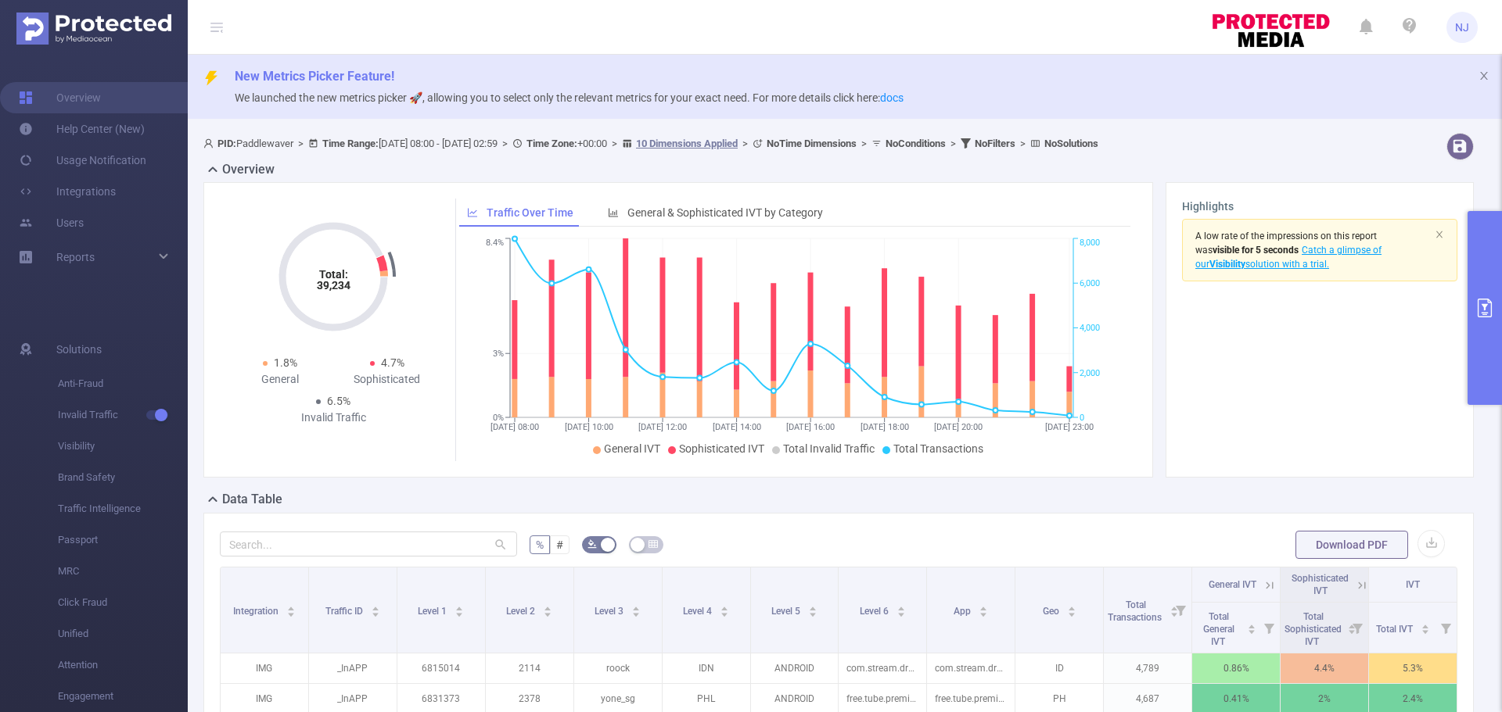
click at [1498, 271] on button "primary" at bounding box center [1484, 308] width 34 height 194
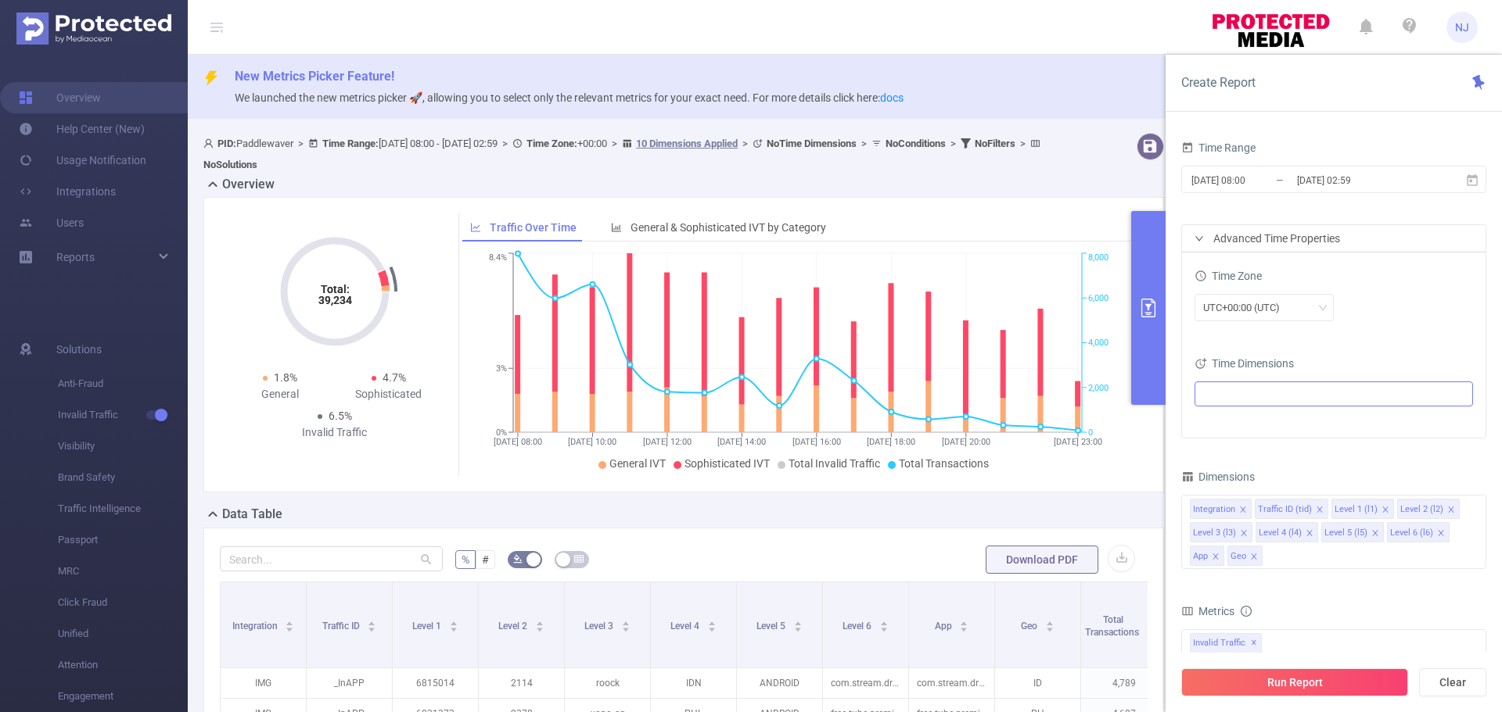
click at [834, 489] on div "Total: 39,234 Total: 39,234 1.8% General 4.7% Sophisticated 6.5% Invalid Traffi…" at bounding box center [683, 345] width 960 height 296
click at [1098, 81] on span "New Metrics Picker Feature!" at bounding box center [862, 76] width 1254 height 19
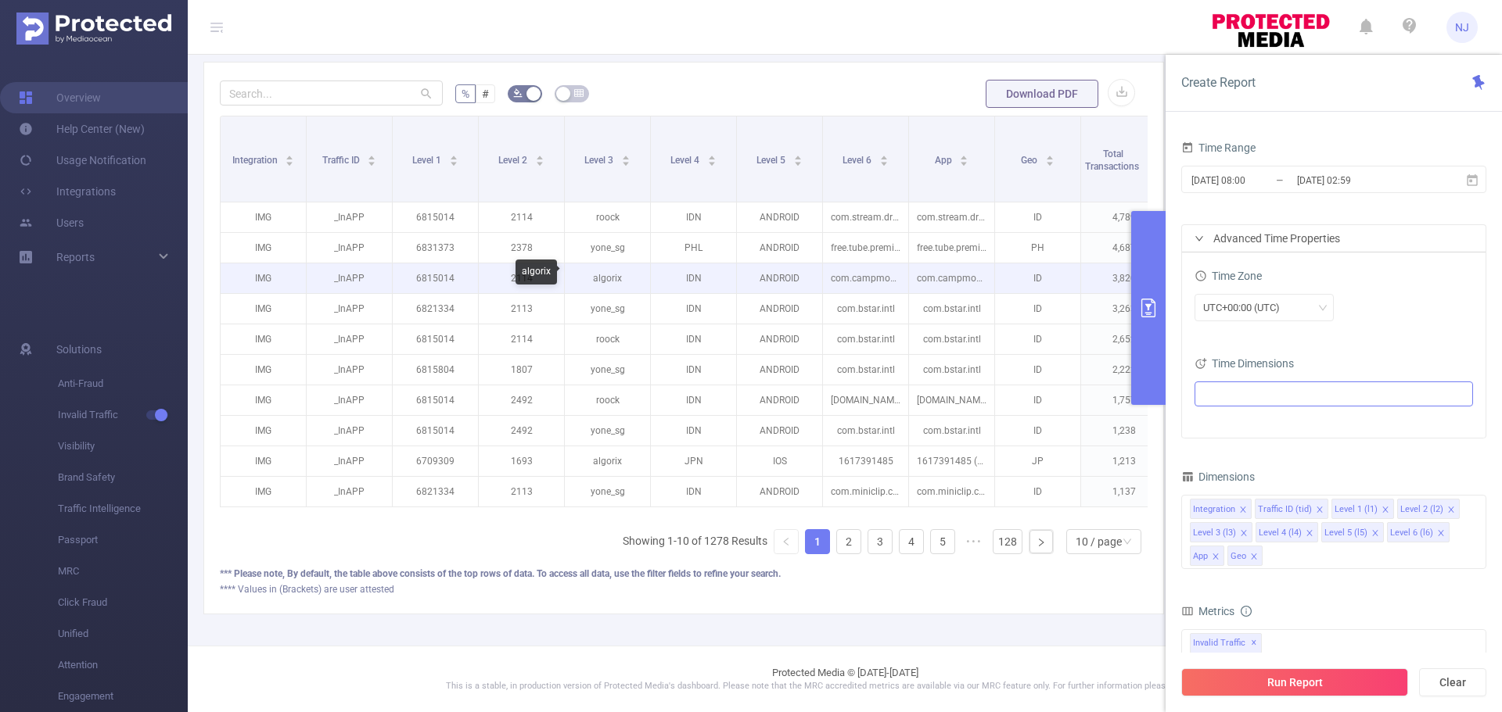
scroll to position [478, 0]
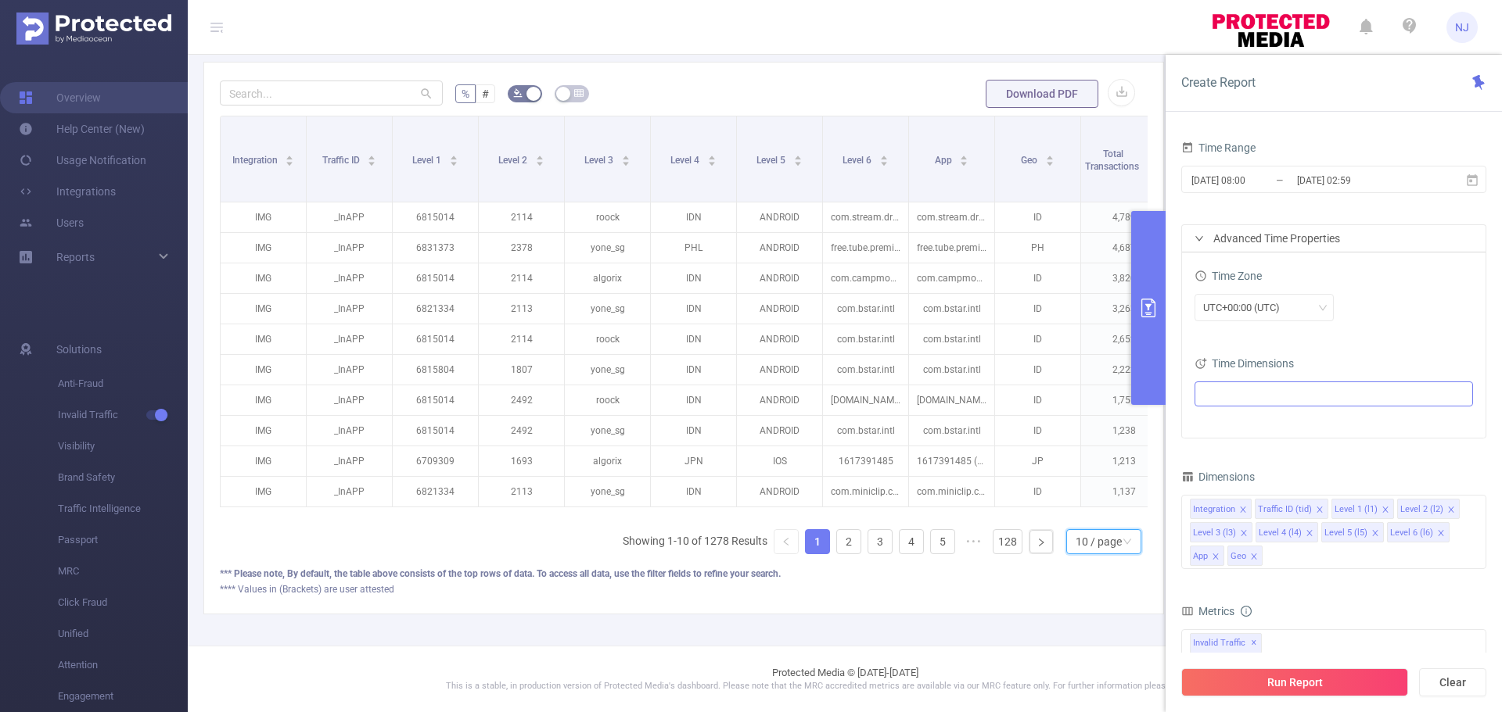
click at [1083, 544] on div "10 / page" at bounding box center [1098, 541] width 46 height 23
click at [1083, 521] on li "50 / page" at bounding box center [1090, 525] width 75 height 25
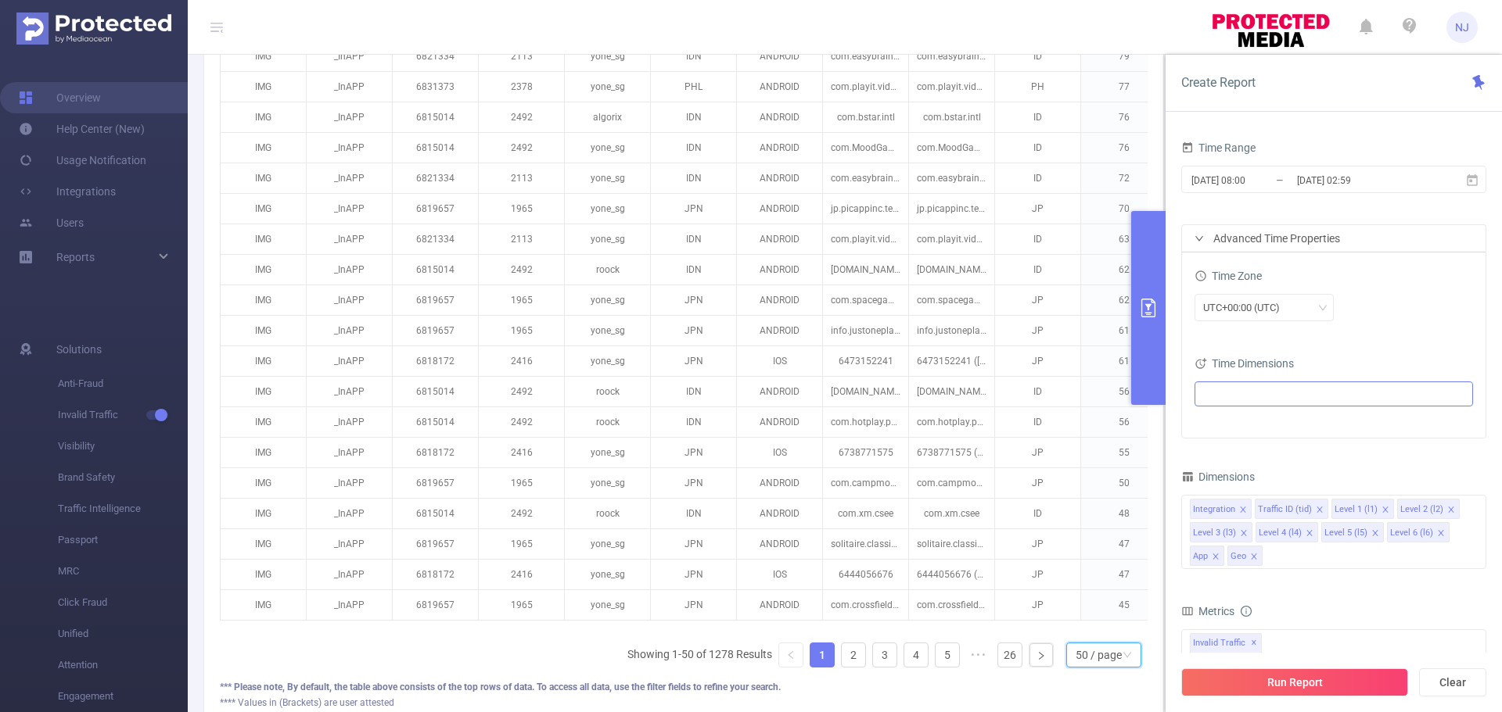
scroll to position [1698, 0]
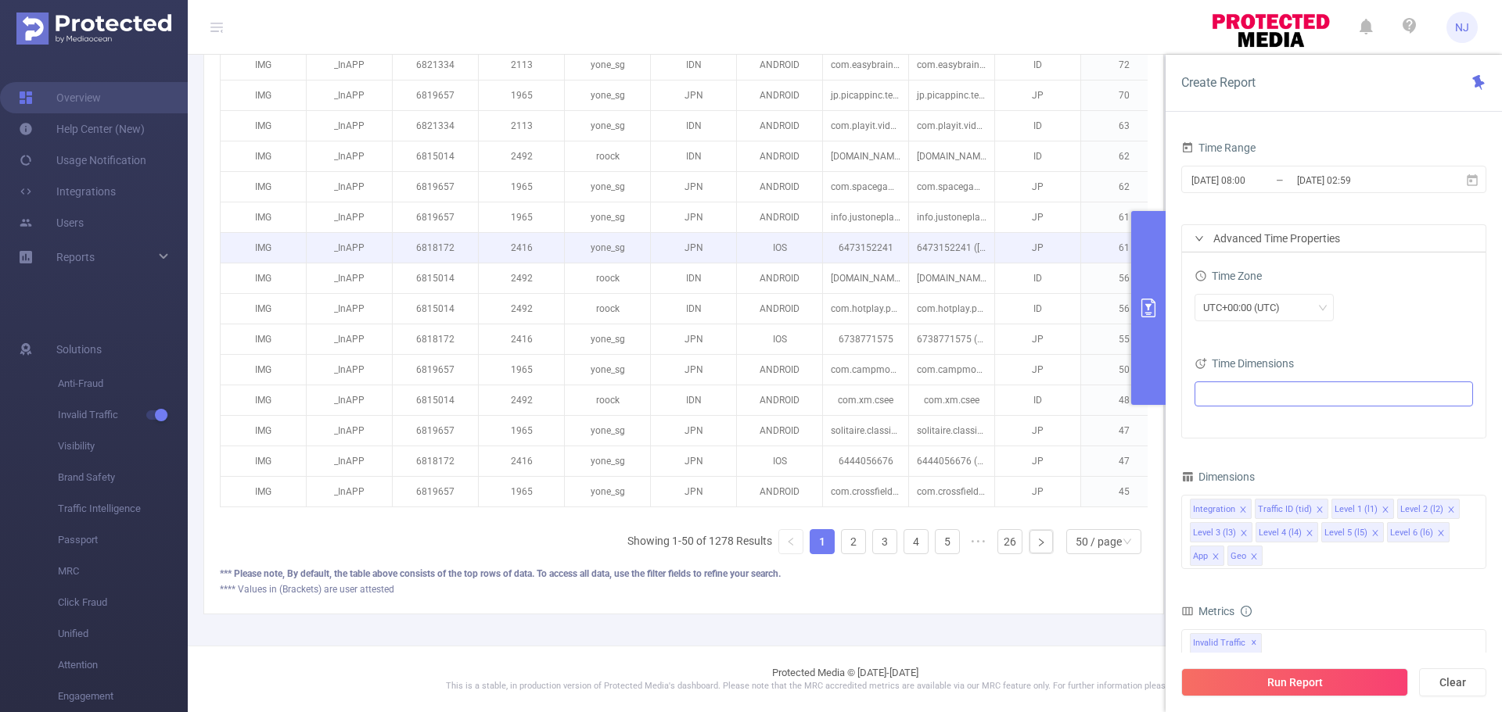
click at [1155, 248] on button "primary" at bounding box center [1148, 308] width 34 height 194
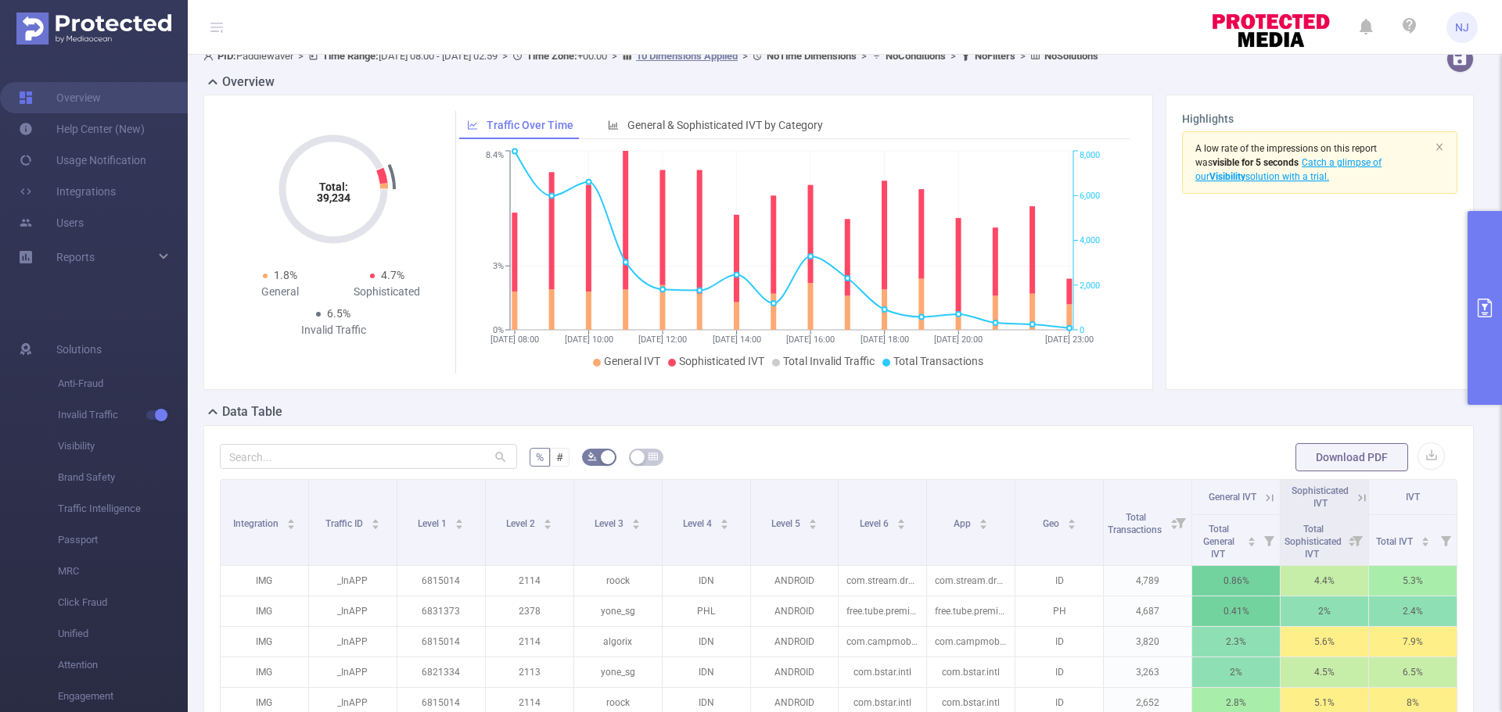
scroll to position [0, 0]
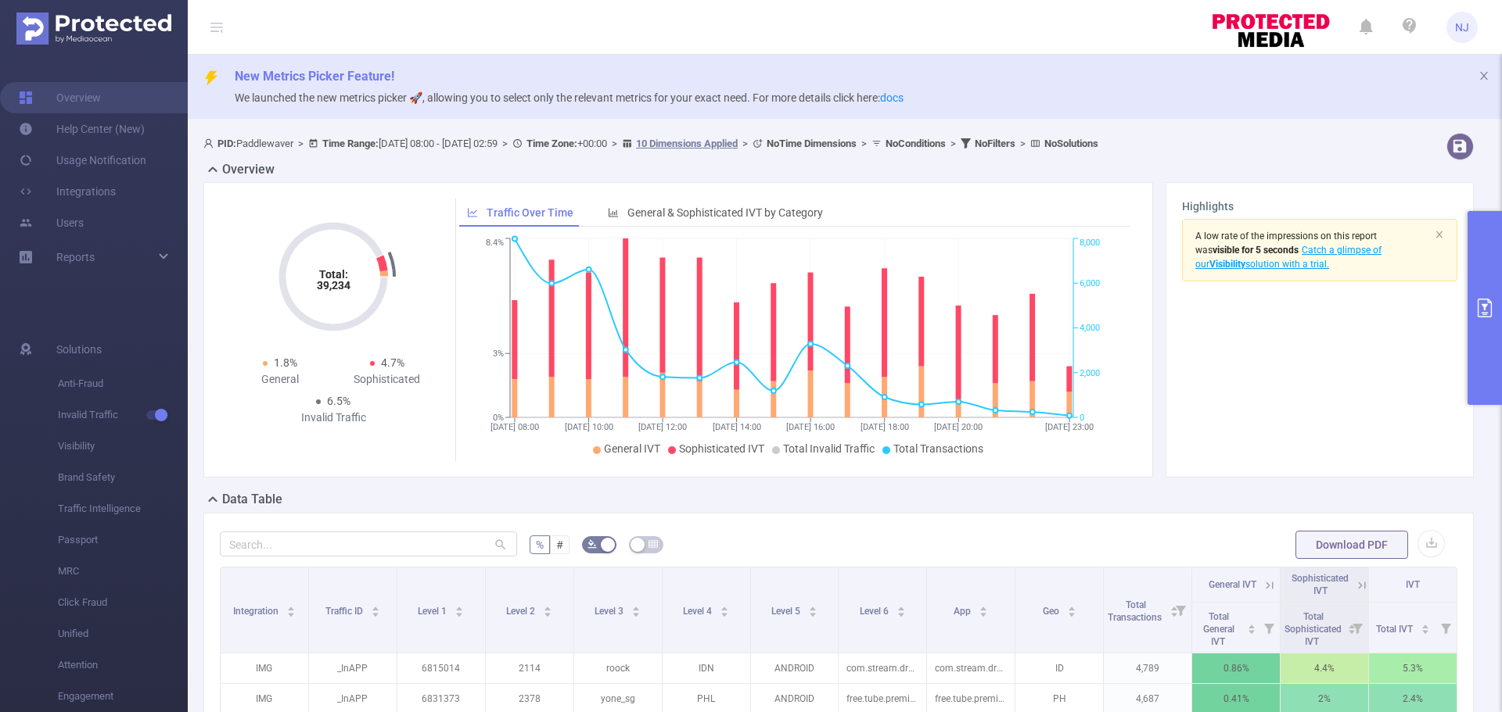
click at [476, 138] on span "PID: Paddlewaver > Time Range: [DATE] 08:00 - [DATE] 02:59 > Time Zone: +00:00 …" at bounding box center [650, 144] width 895 height 12
click at [476, 145] on span "PID: Paddlewaver > Time Range: [DATE] 08:00 - [DATE] 02:59 > Time Zone: +00:00 …" at bounding box center [650, 144] width 895 height 12
click at [512, 145] on span ">" at bounding box center [504, 144] width 15 height 12
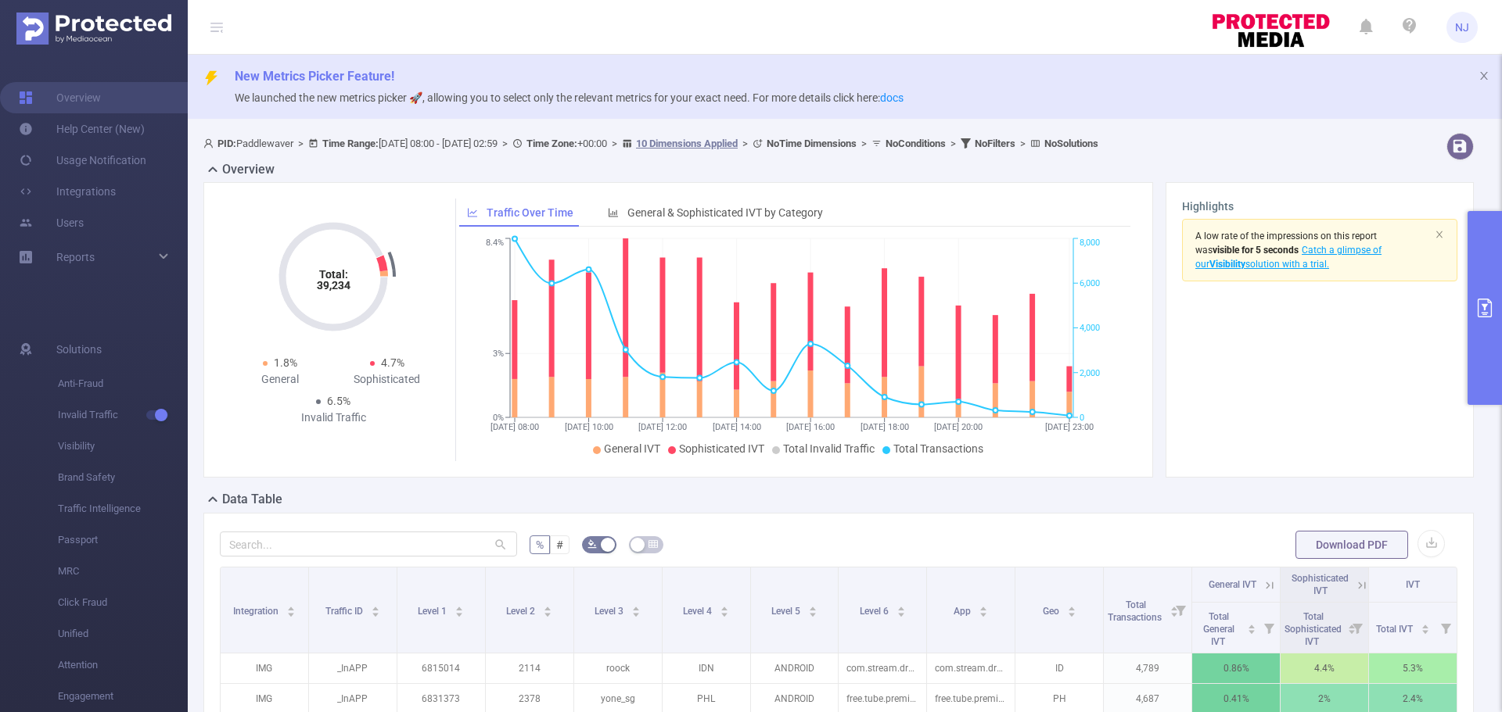
click at [391, 145] on span "PID: Paddlewaver > Time Range: [DATE] 08:00 - [DATE] 02:59 > Time Zone: +00:00 …" at bounding box center [650, 144] width 895 height 12
click at [357, 142] on b "Time Range:" at bounding box center [350, 144] width 56 height 12
click at [1482, 275] on button "primary" at bounding box center [1484, 308] width 34 height 194
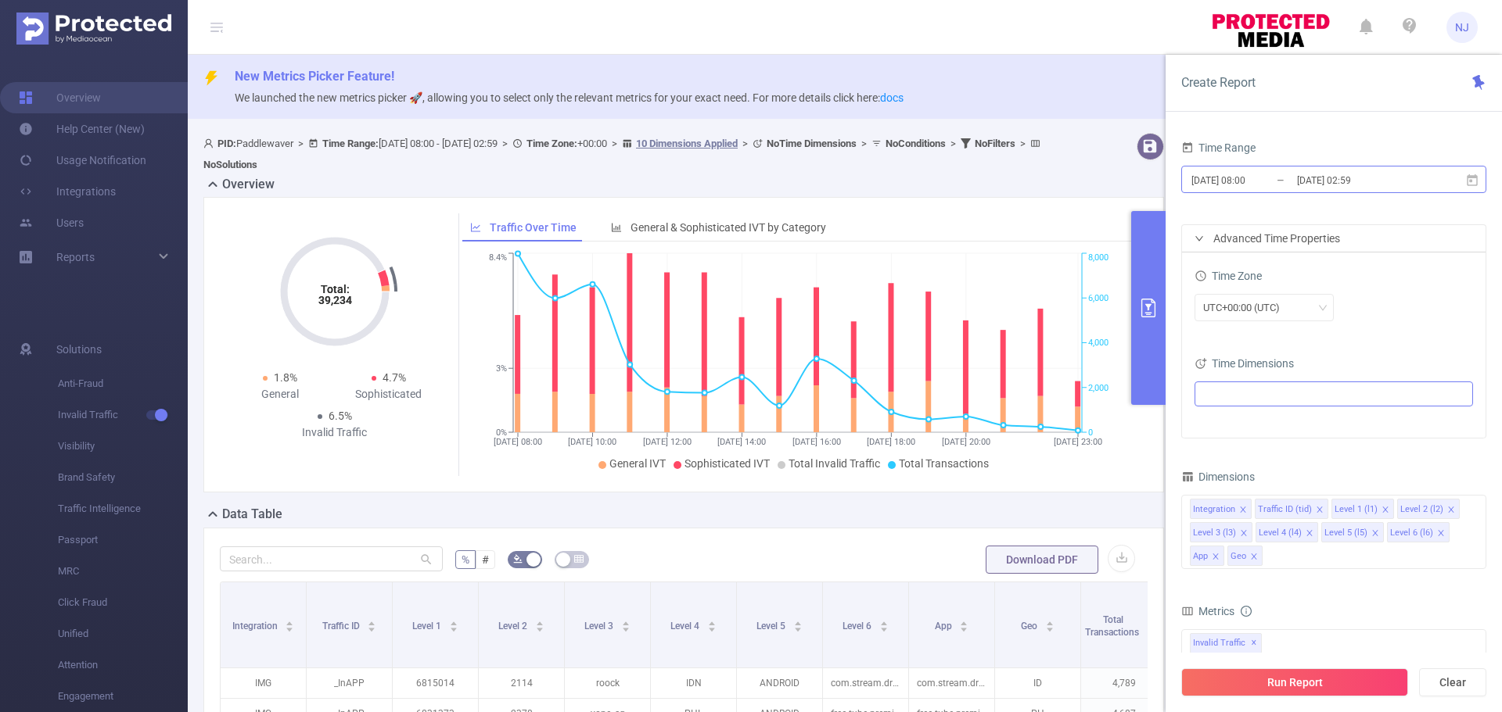
click at [1367, 178] on input "[DATE] 02:59" at bounding box center [1358, 180] width 127 height 21
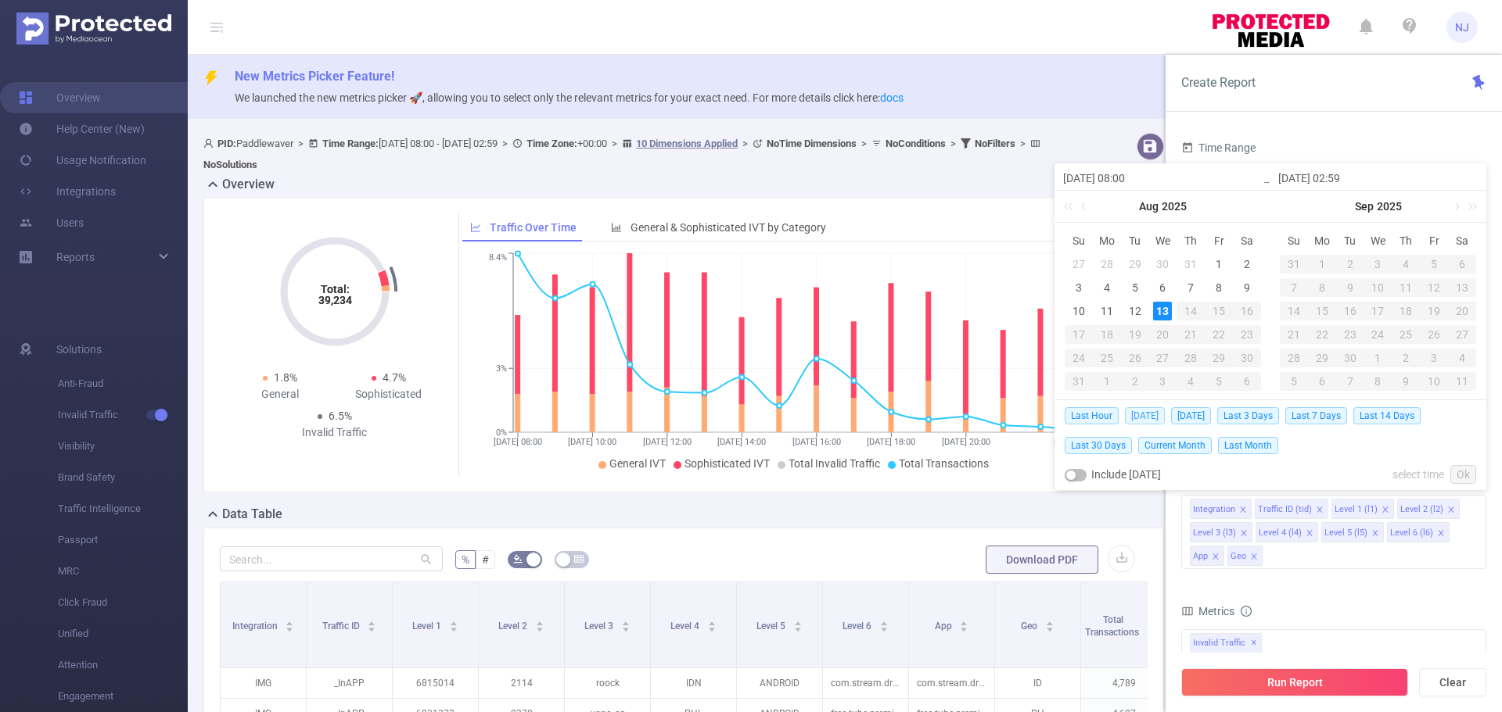
click at [1145, 413] on span "[DATE]" at bounding box center [1145, 415] width 40 height 17
type input "[DATE] 00:00"
type input "[DATE] 23:59"
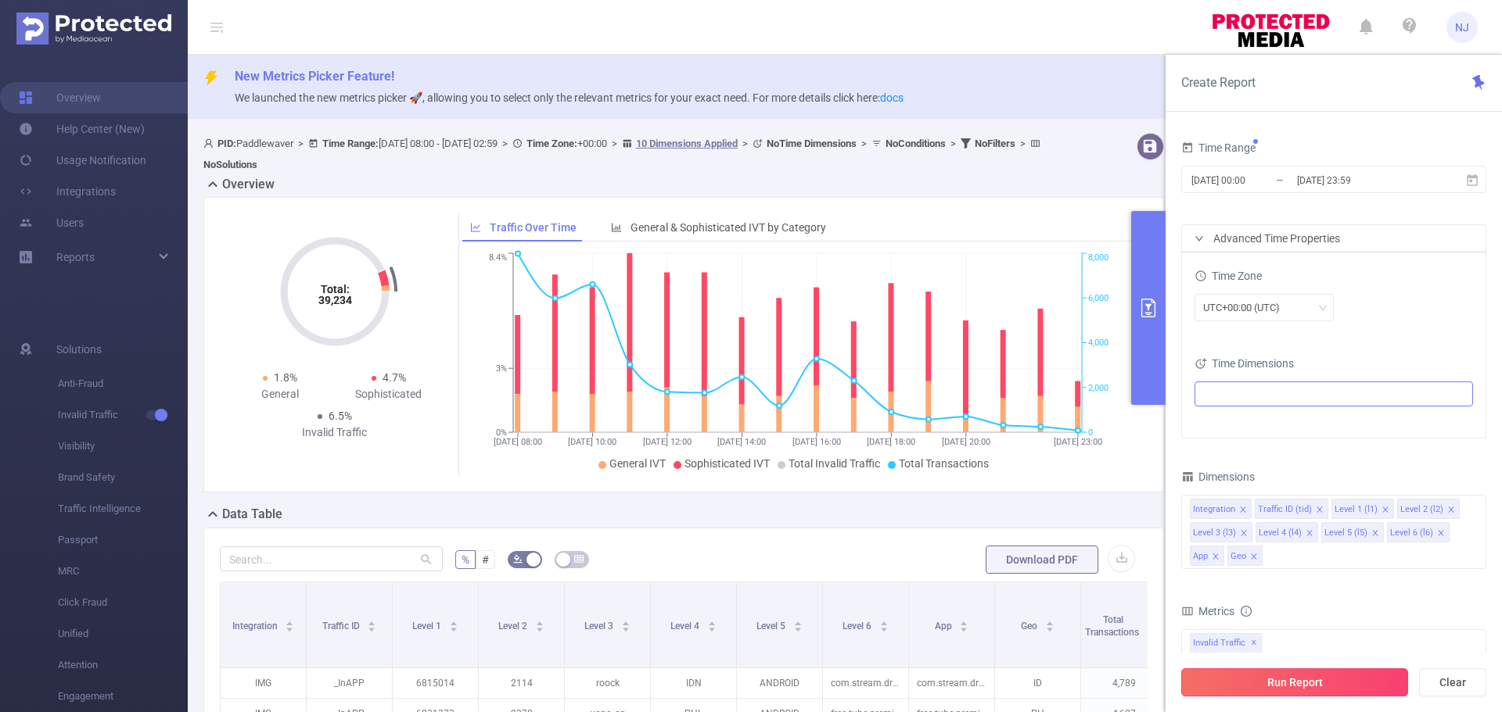
click at [1287, 690] on button "Run Report" at bounding box center [1294, 683] width 227 height 28
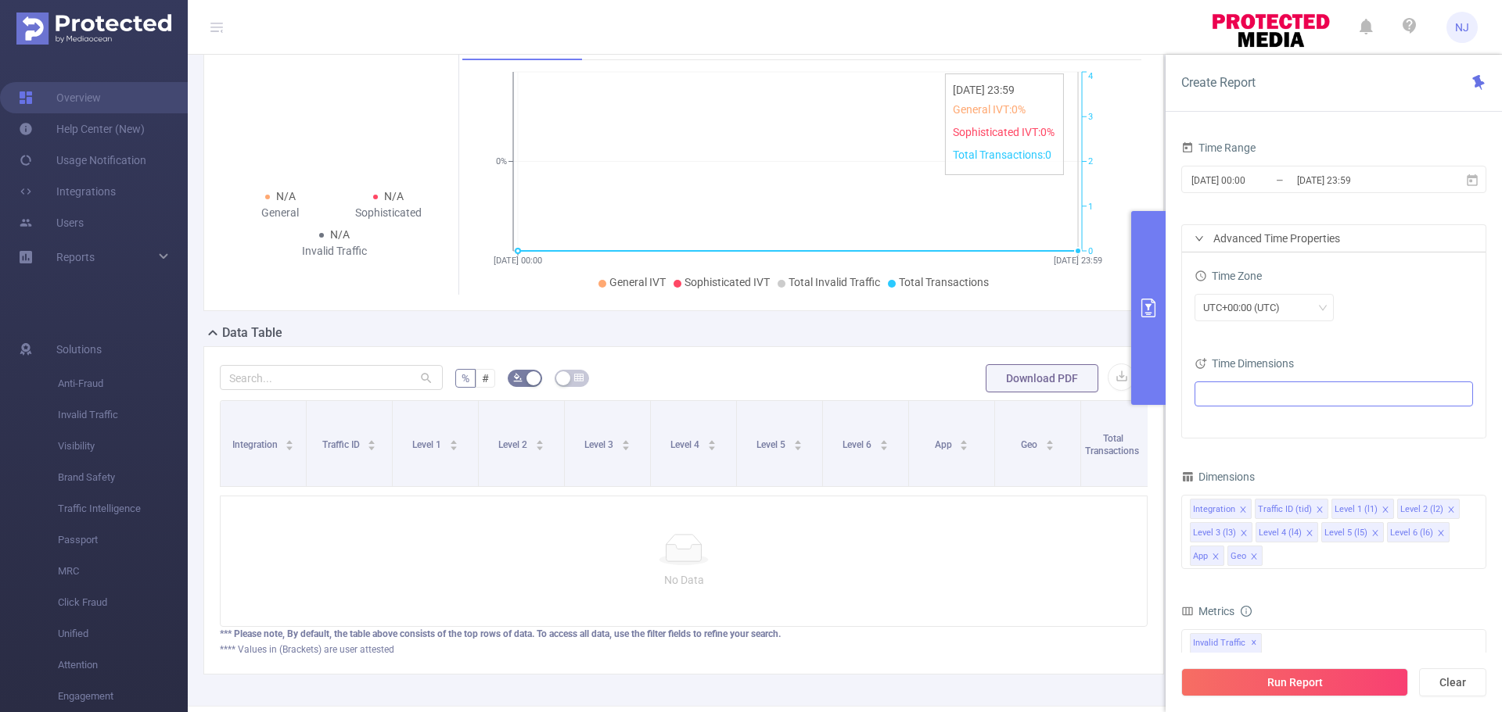
scroll to position [253, 0]
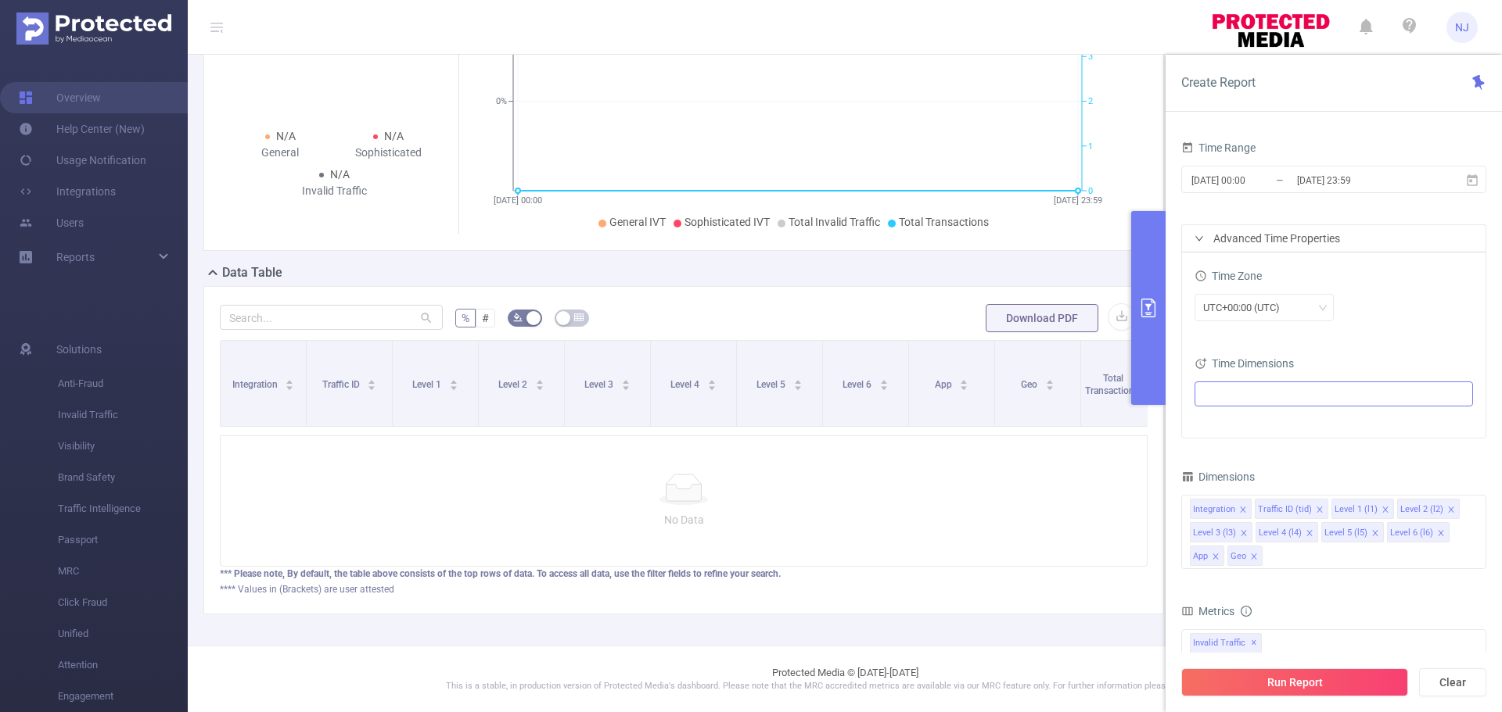
click at [1097, 214] on ul "General IVT Sophisticated IVT Total Invalid Traffic Total Transactions" at bounding box center [797, 222] width 662 height 16
click at [1139, 278] on button "primary" at bounding box center [1148, 308] width 34 height 194
click at [1144, 272] on button "primary" at bounding box center [1148, 308] width 34 height 194
click at [1088, 120] on icon "[DATE] 00:00 [DATE] 23:59 0% 0 1 2 3 4" at bounding box center [797, 124] width 670 height 227
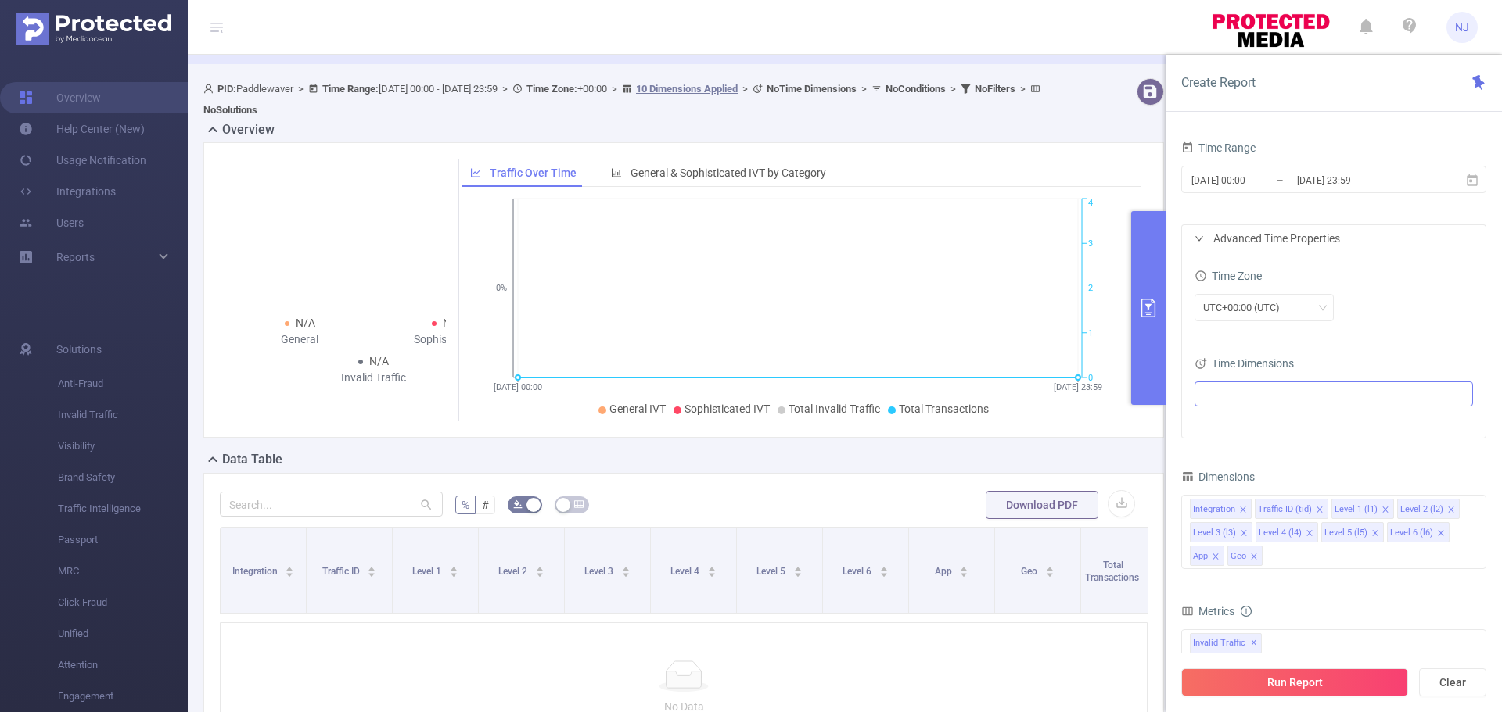
scroll to position [82, 0]
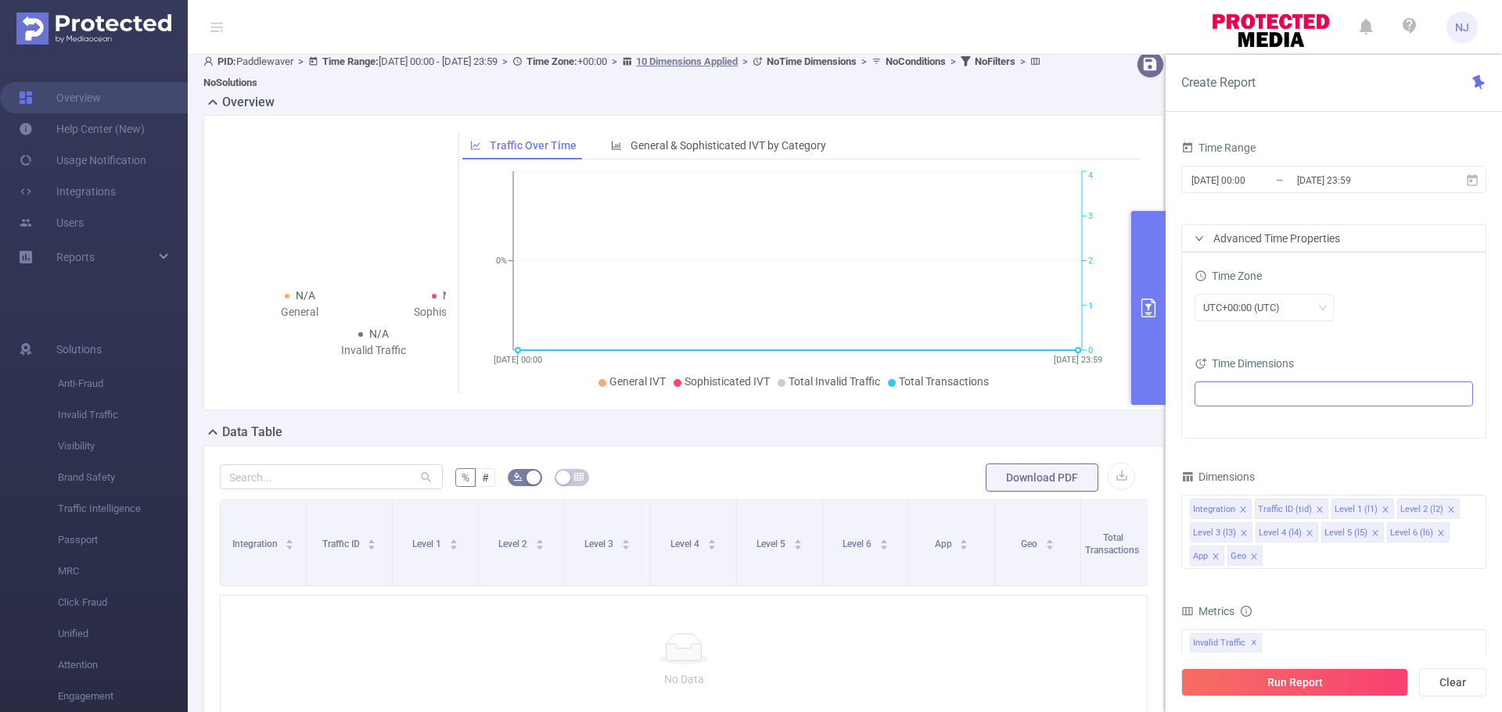
click at [608, 684] on p "No Data" at bounding box center [683, 679] width 901 height 17
click at [1158, 271] on button "primary" at bounding box center [1148, 308] width 34 height 194
click at [705, 446] on div "Overview N/A General N/A Sophisticated N/A Invalid Traffic Traffic Over Time Ge…" at bounding box center [689, 433] width 973 height 681
